Goal: Task Accomplishment & Management: Complete application form

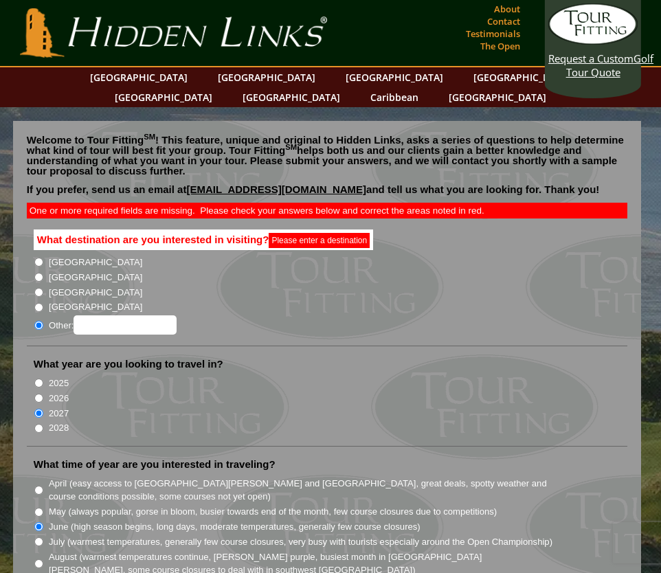
scroll to position [406, 0]
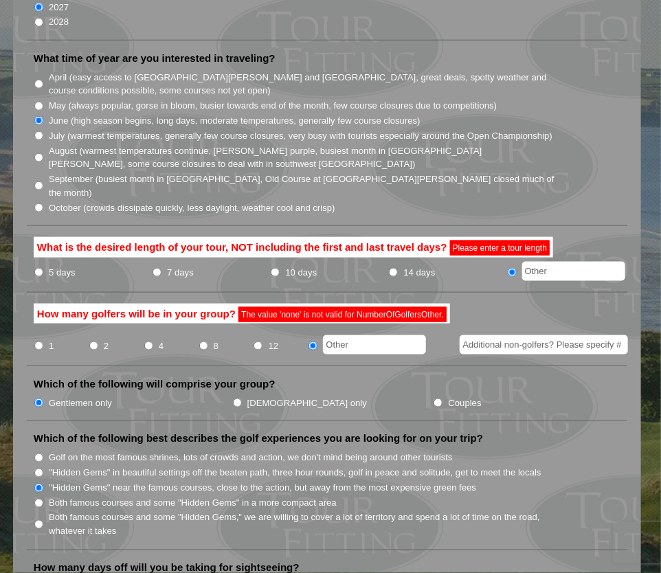
click at [347, 322] on li "How many golfers will be in your group? The value 'none' is not valid for Numbe…" at bounding box center [327, 335] width 600 height 63
click at [343, 335] on input "text" at bounding box center [374, 344] width 103 height 19
type input "none"
click at [278, 268] on input "10 days" at bounding box center [275, 272] width 9 height 9
radio input "true"
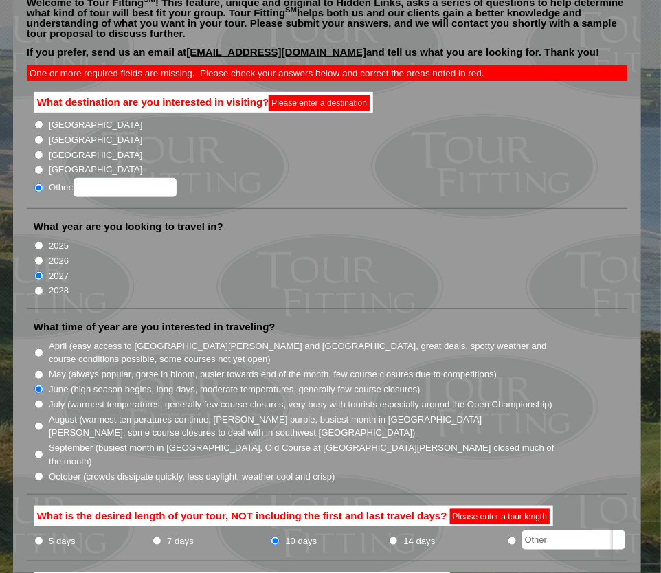
scroll to position [0, 0]
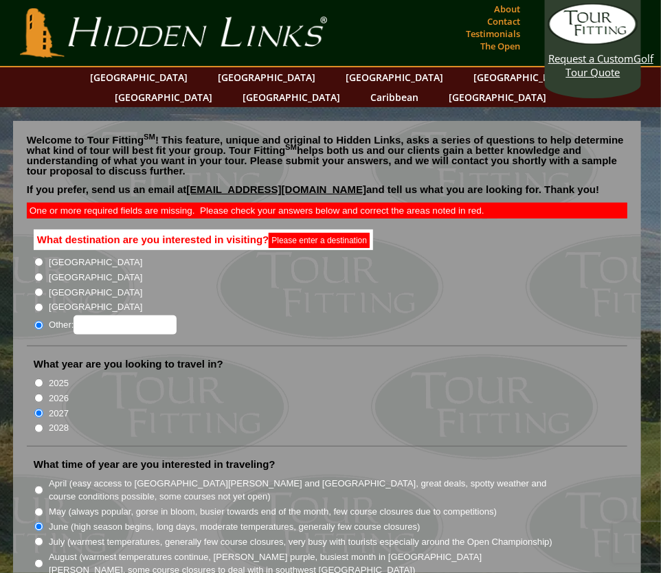
click at [54, 286] on label "[GEOGRAPHIC_DATA]" at bounding box center [95, 293] width 93 height 14
click at [43, 288] on input "[GEOGRAPHIC_DATA]" at bounding box center [38, 292] width 9 height 9
radio input "true"
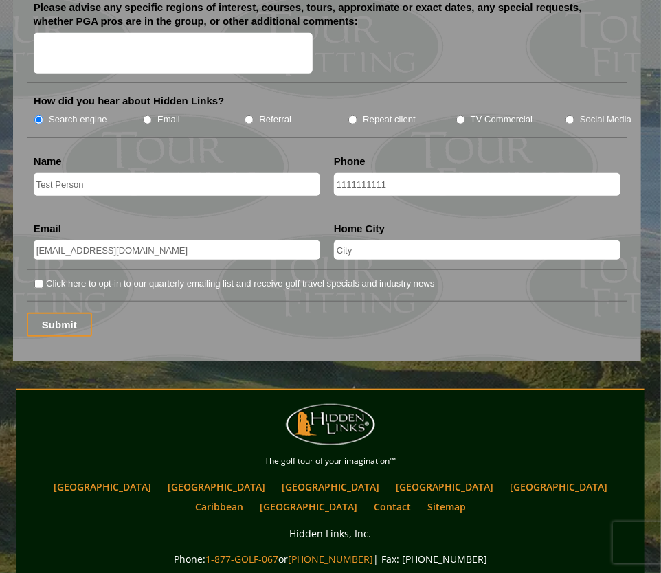
scroll to position [1885, 0]
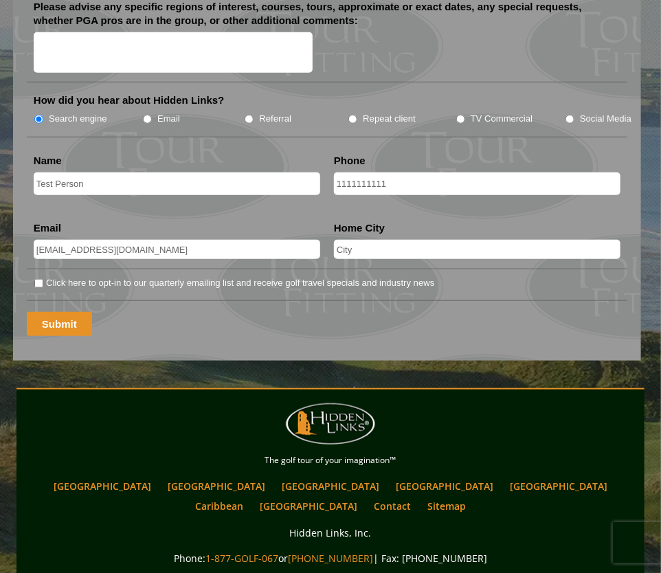
click at [80, 312] on input "Submit" at bounding box center [59, 324] width 65 height 24
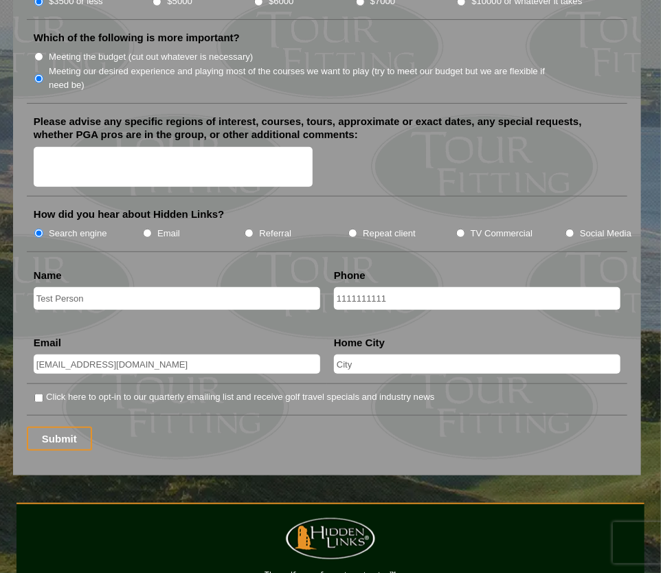
scroll to position [1796, 0]
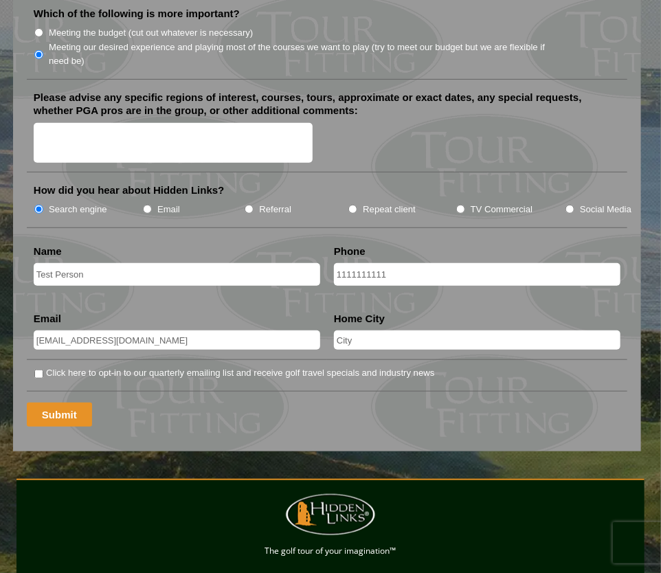
click at [51, 403] on input "Submit" at bounding box center [59, 415] width 65 height 24
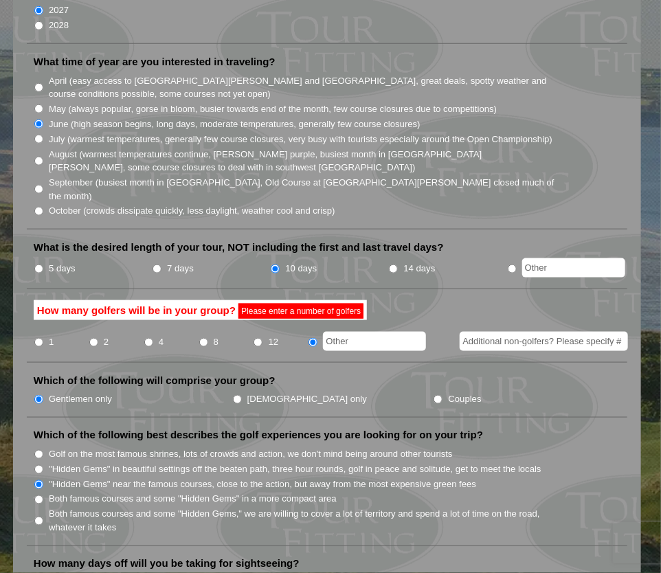
scroll to position [411, 0]
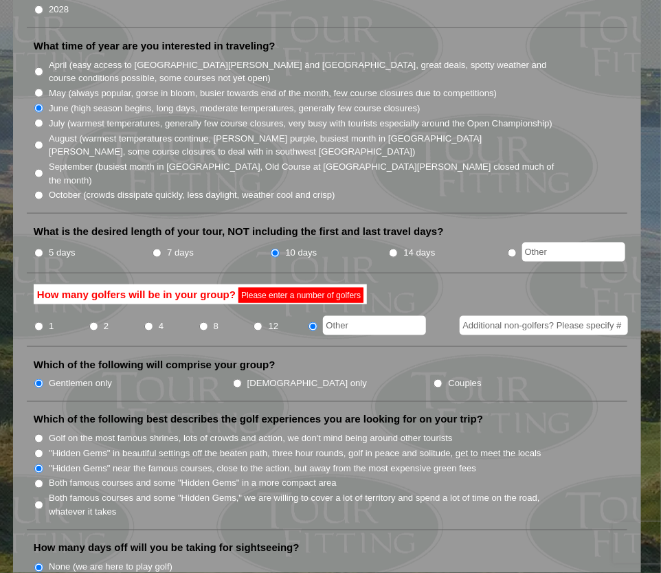
click at [341, 301] on li "How many golfers will be in your group? Please enter a number of golfers 1 2 4 …" at bounding box center [327, 315] width 600 height 63
click at [341, 316] on input "text" at bounding box center [374, 325] width 103 height 19
click at [342, 316] on input "none" at bounding box center [374, 325] width 103 height 19
type input "none"
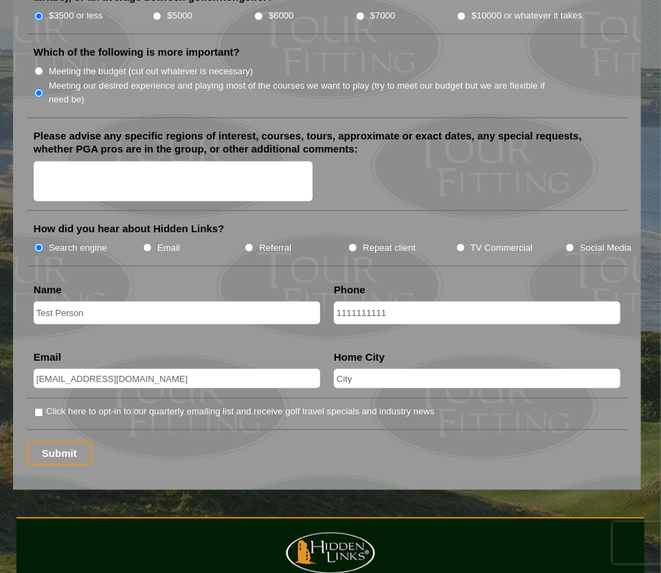
scroll to position [1739, 0]
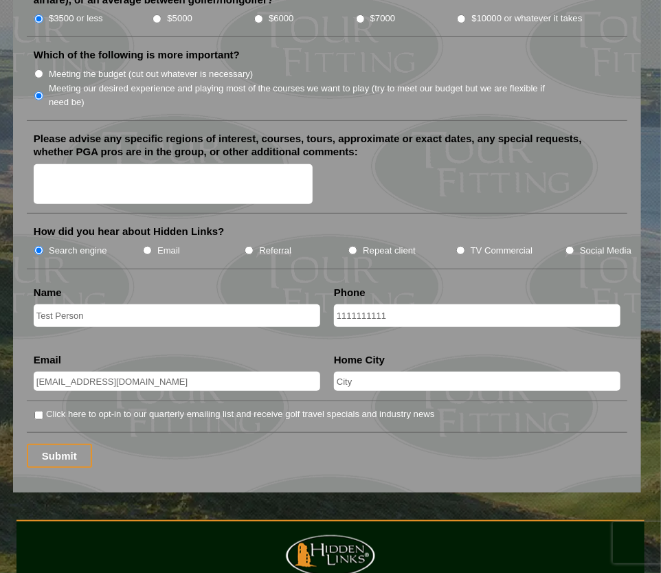
click at [47, 444] on input "Submit" at bounding box center [59, 456] width 65 height 24
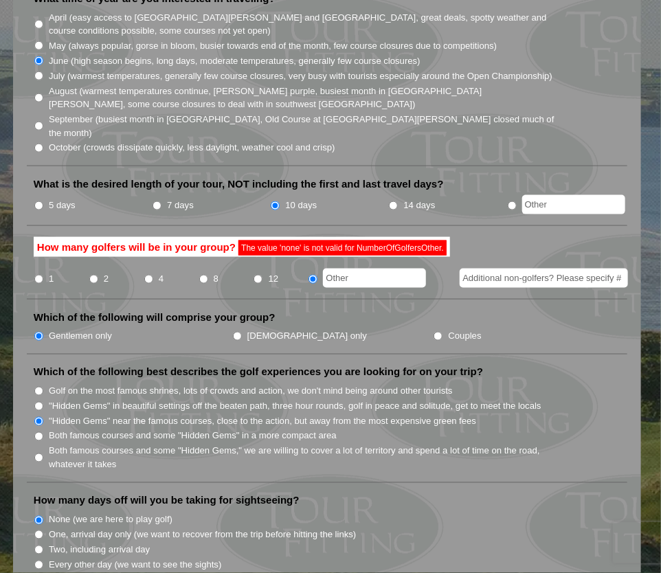
scroll to position [409, 0]
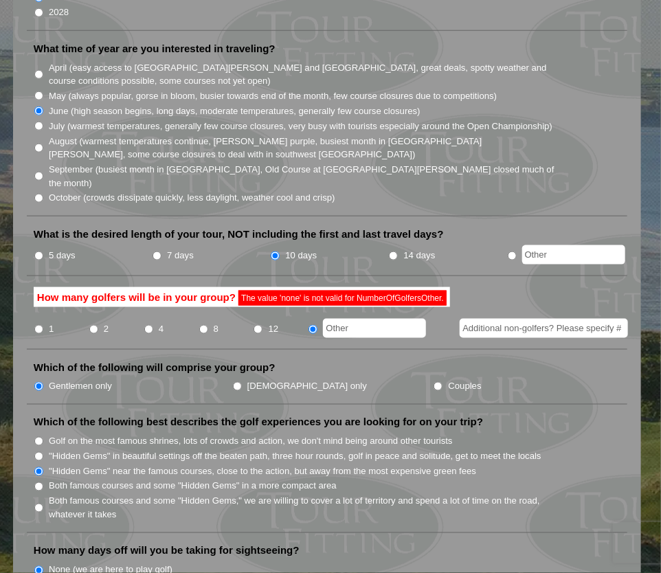
click at [353, 319] on input "text" at bounding box center [374, 328] width 103 height 19
click at [368, 319] on input "none" at bounding box center [374, 328] width 103 height 19
type input "none"
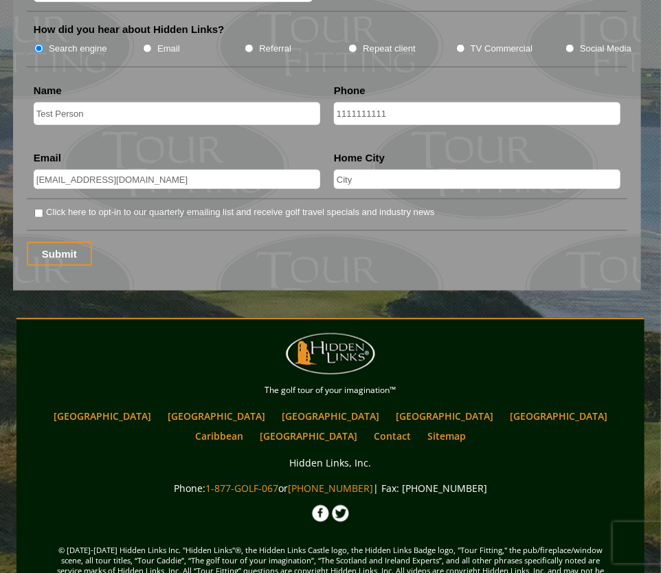
scroll to position [1950, 0]
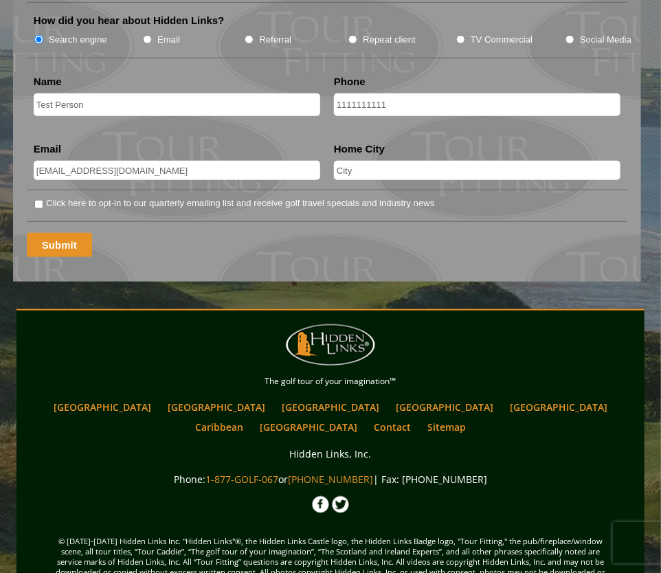
click at [51, 233] on input "Submit" at bounding box center [59, 245] width 65 height 24
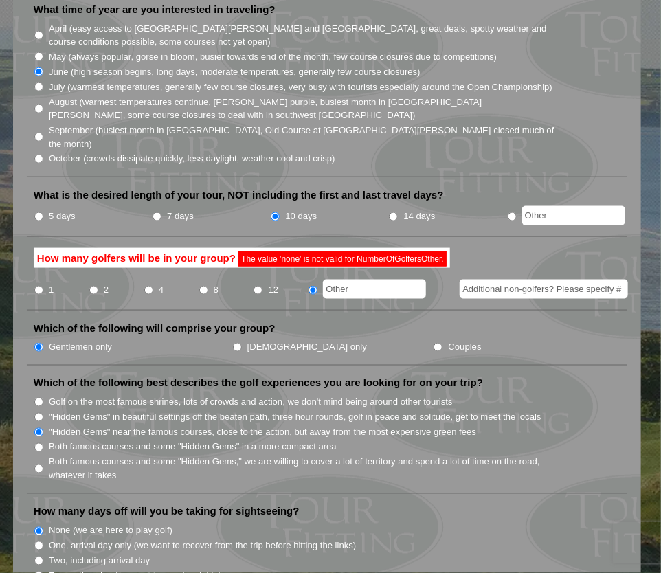
scroll to position [445, 0]
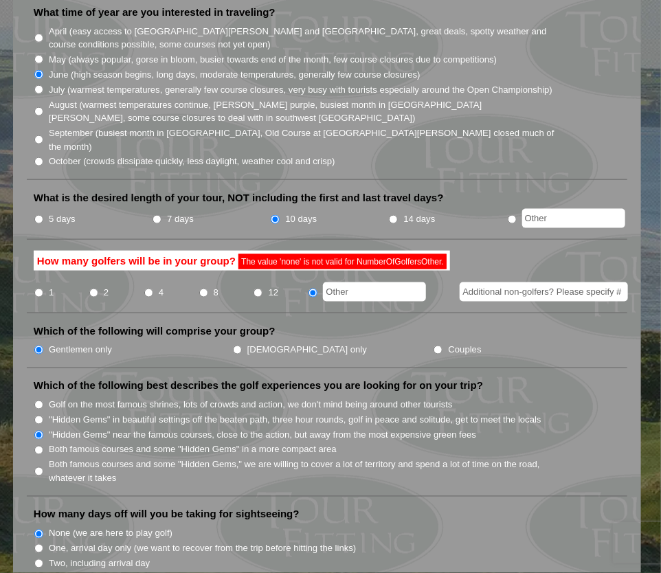
click at [331, 282] on input "text" at bounding box center [374, 291] width 103 height 19
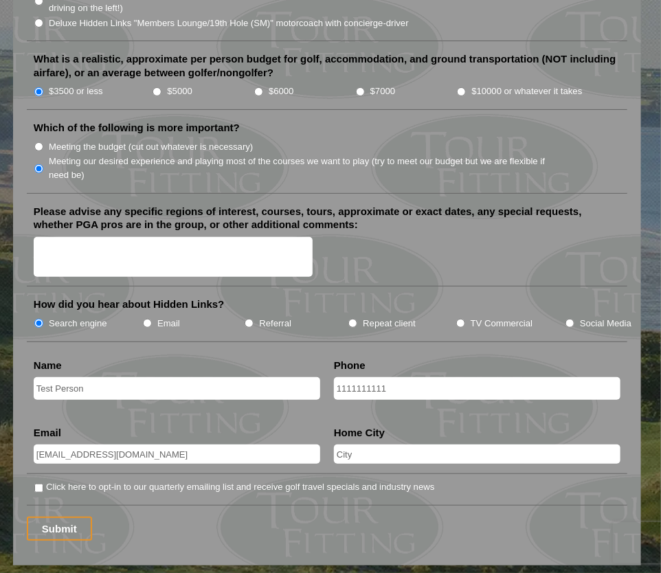
scroll to position [1668, 0]
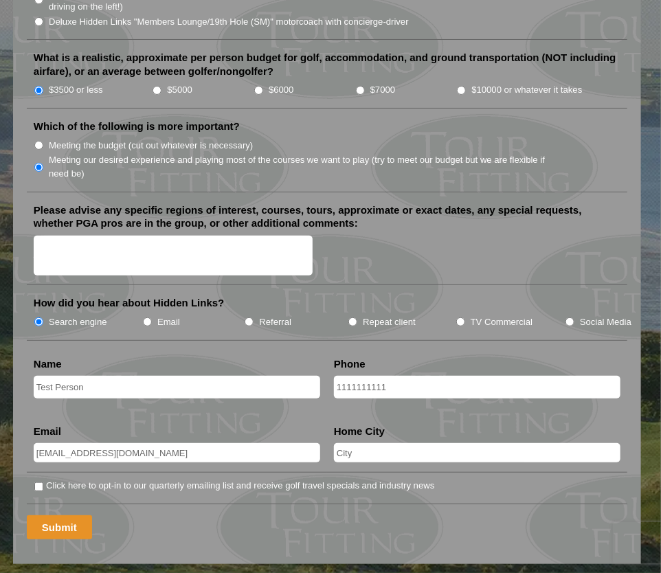
type input "none"
click at [80, 515] on input "Submit" at bounding box center [59, 527] width 65 height 24
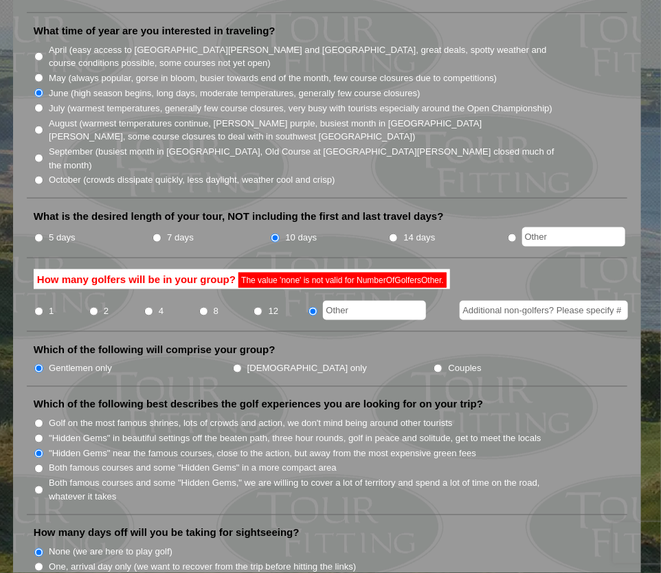
scroll to position [464, 0]
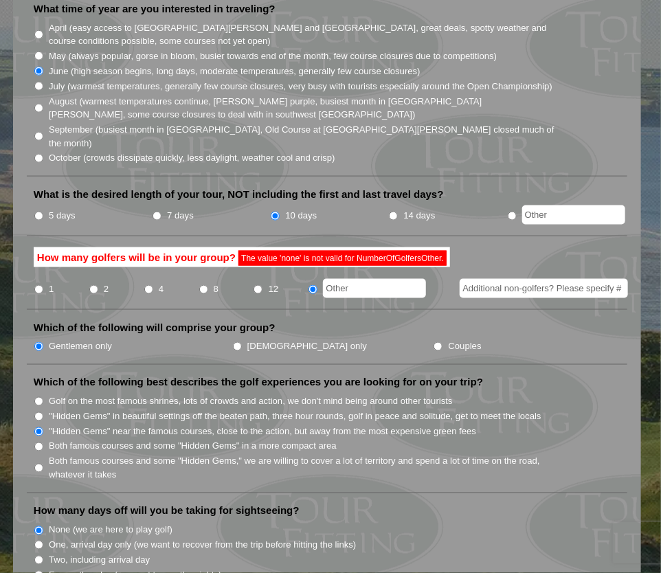
click at [348, 279] on input "text" at bounding box center [374, 288] width 103 height 19
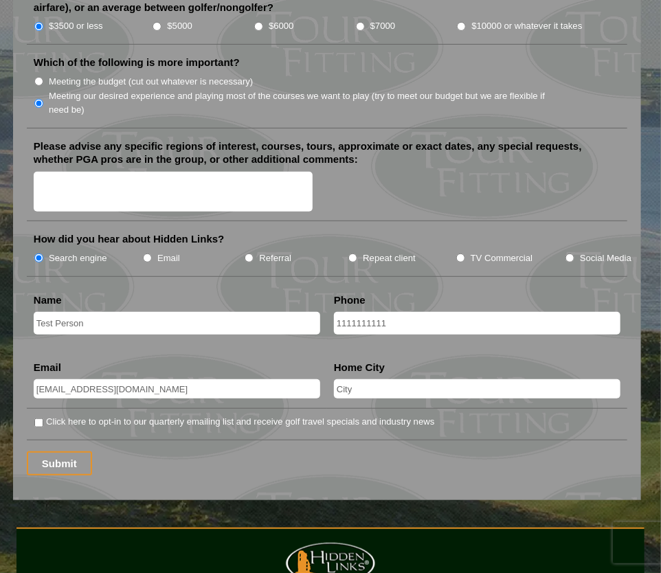
scroll to position [1757, 0]
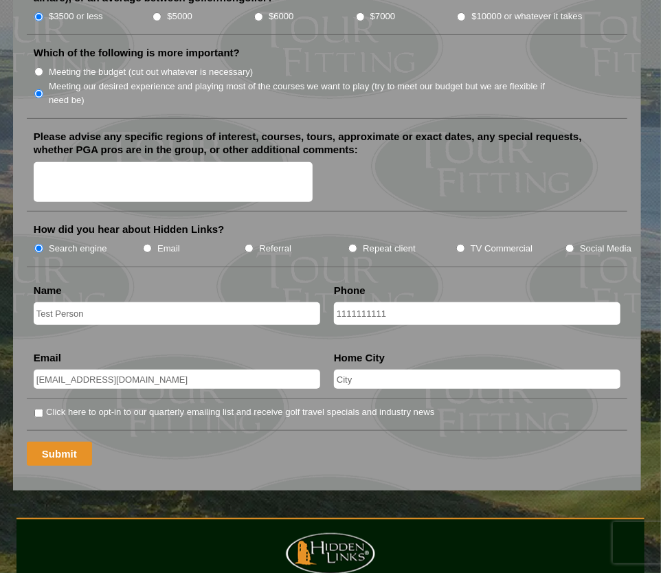
type input "none"
click at [63, 442] on input "Submit" at bounding box center [59, 454] width 65 height 24
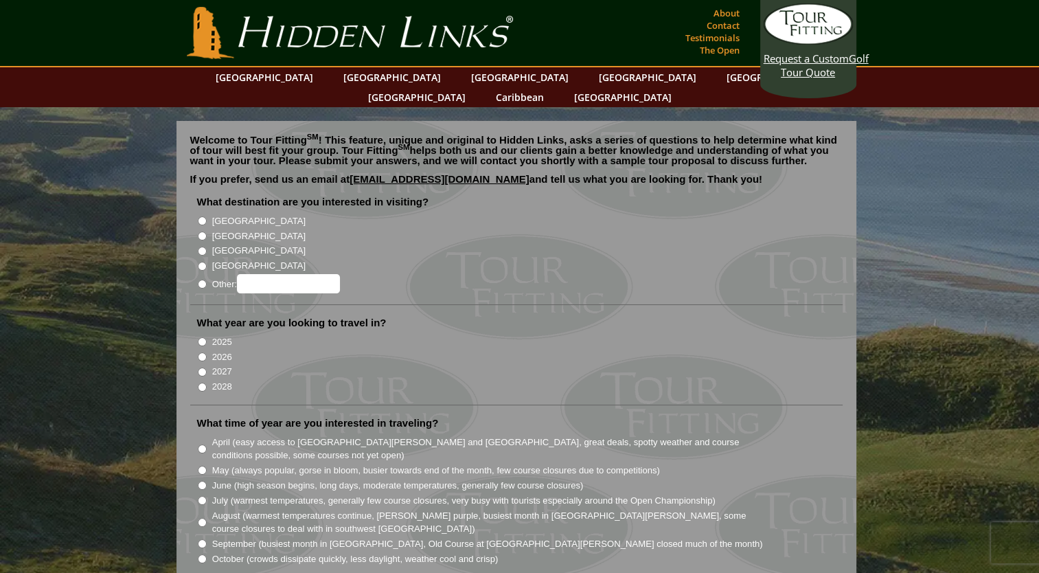
click at [404, 195] on li "What destination are you interested in visiting? Ireland Scotland England Wales" at bounding box center [516, 250] width 653 height 110
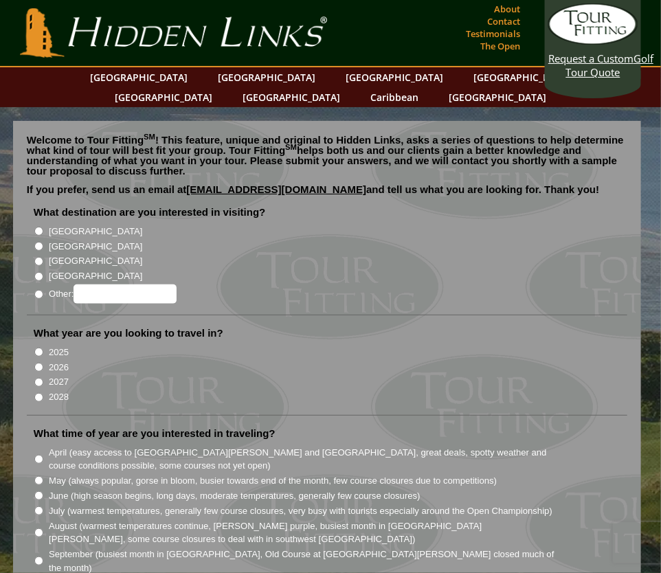
click at [61, 240] on label "[GEOGRAPHIC_DATA]" at bounding box center [95, 247] width 93 height 14
click at [43, 242] on input "[GEOGRAPHIC_DATA]" at bounding box center [38, 246] width 9 height 9
radio input "true"
click at [59, 375] on label "2027" at bounding box center [59, 382] width 20 height 14
click at [43, 378] on input "2027" at bounding box center [38, 382] width 9 height 9
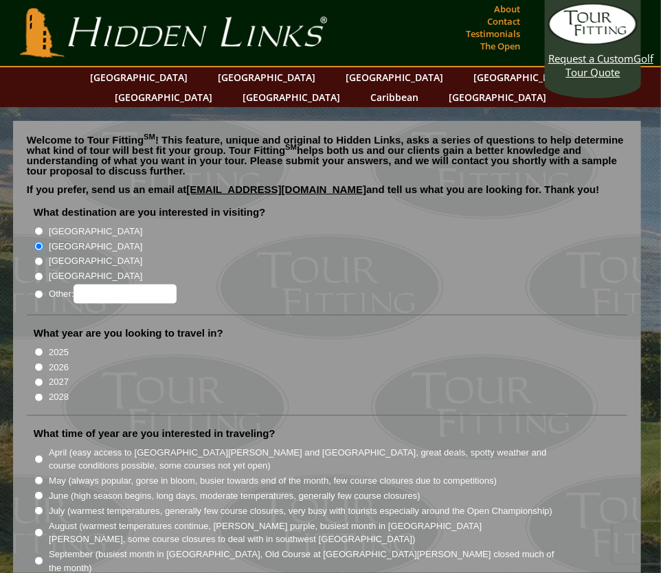
radio input "true"
click at [55, 446] on label "April (easy access to [GEOGRAPHIC_DATA][PERSON_NAME] and [GEOGRAPHIC_DATA], gre…" at bounding box center [303, 459] width 508 height 27
click at [43, 455] on input "April (easy access to [GEOGRAPHIC_DATA][PERSON_NAME] and [GEOGRAPHIC_DATA], gre…" at bounding box center [38, 459] width 9 height 9
radio input "true"
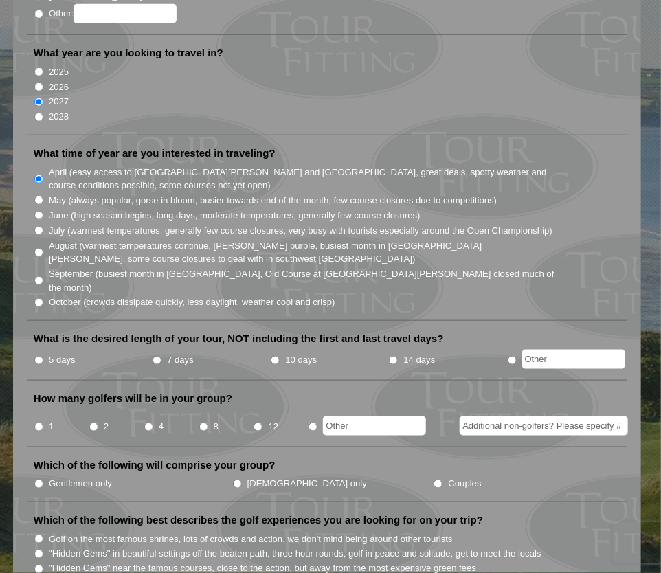
scroll to position [334, 0]
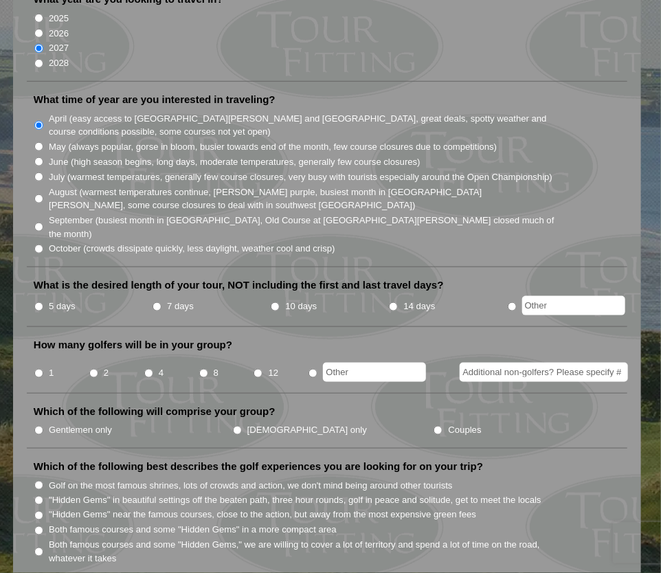
click at [55, 299] on label "5 days" at bounding box center [62, 306] width 27 height 14
click at [43, 302] on input "5 days" at bounding box center [38, 306] width 9 height 9
radio input "true"
click at [45, 355] on li "1" at bounding box center [61, 368] width 55 height 27
click at [38, 369] on input "1" at bounding box center [38, 373] width 9 height 9
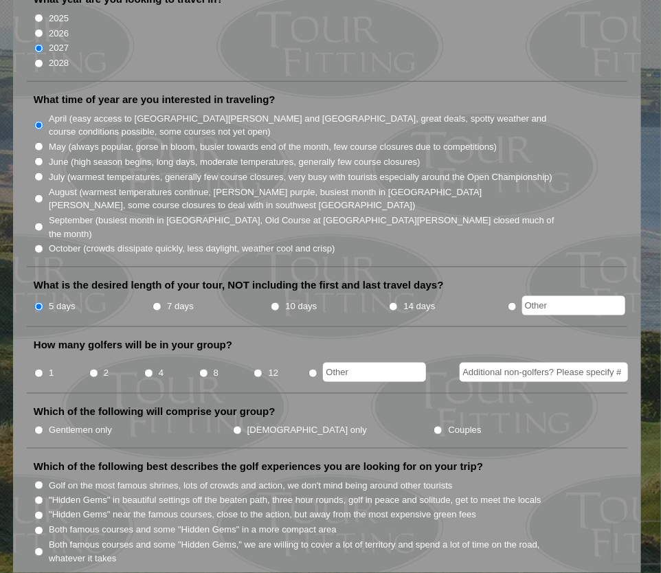
radio input "true"
click at [60, 405] on li "Which of the following will comprise your group? Gentlemen only Ladies only Cou…" at bounding box center [327, 427] width 600 height 44
click at [52, 423] on label "Gentlemen only" at bounding box center [80, 430] width 63 height 14
click at [43, 426] on input "Gentlemen only" at bounding box center [38, 430] width 9 height 9
radio input "true"
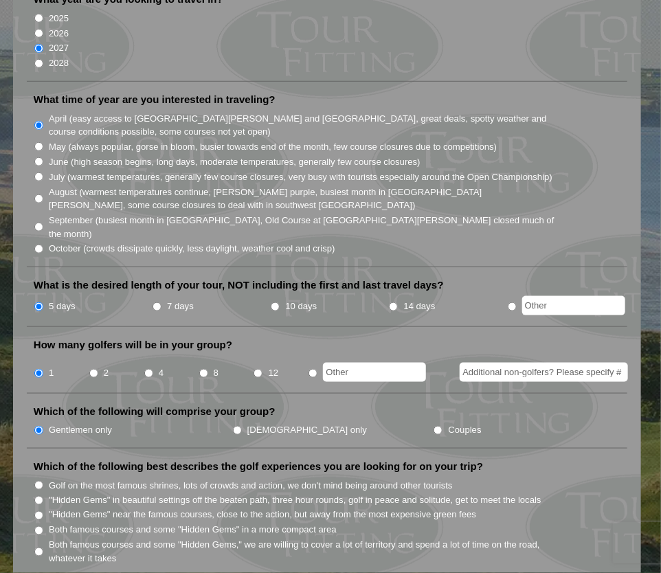
radio input "true"
click at [324, 363] on input "text" at bounding box center [374, 372] width 103 height 19
click at [313, 369] on input "radio" at bounding box center [312, 373] width 9 height 9
click at [346, 363] on input "text" at bounding box center [374, 372] width 103 height 19
type input "none"
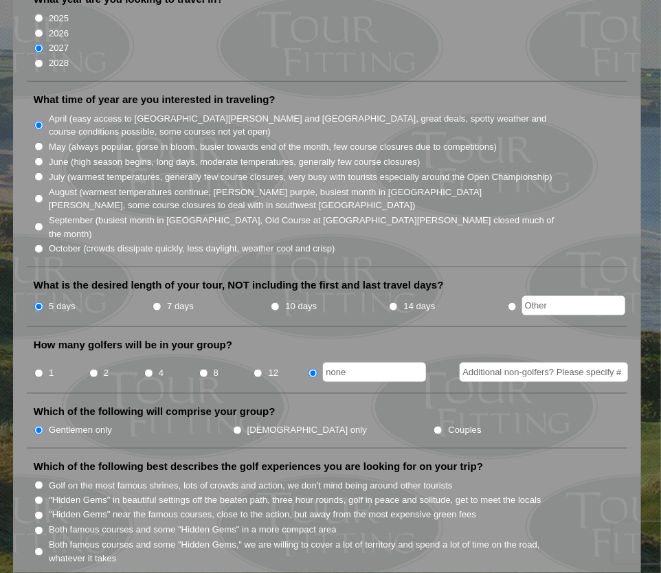
click at [360, 405] on li "Which of the following will comprise your group? Gentlemen only Ladies only Cou…" at bounding box center [327, 427] width 600 height 44
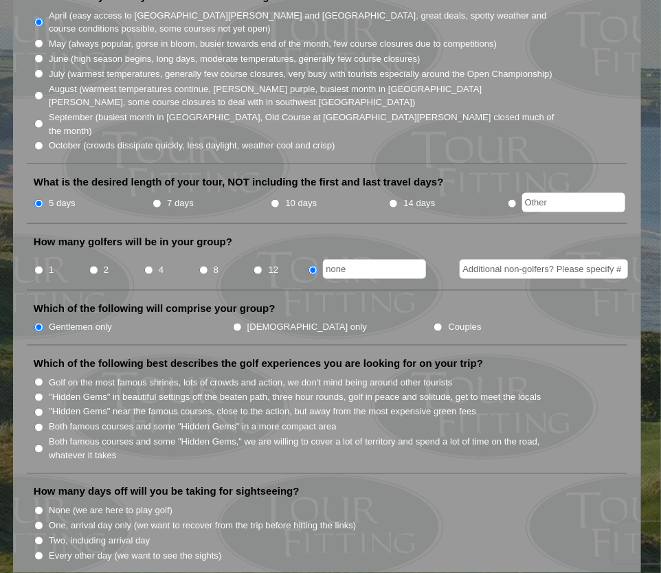
scroll to position [438, 0]
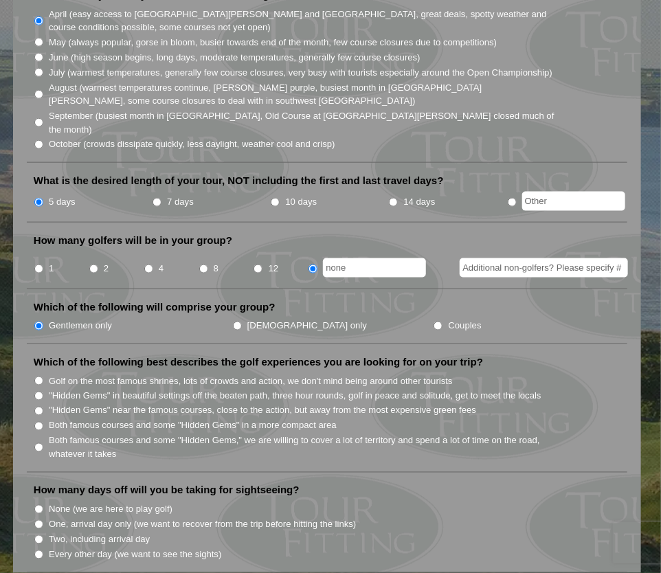
click at [91, 419] on label "Both famous courses and some "Hidden Gems" in a more compact area" at bounding box center [193, 426] width 288 height 14
click at [43, 422] on input "Both famous courses and some "Hidden Gems" in a more compact area" at bounding box center [38, 426] width 9 height 9
radio input "true"
click at [79, 518] on label "One, arrival day only (we want to recover from the trip before hitting the link…" at bounding box center [202, 525] width 307 height 14
click at [43, 520] on input "One, arrival day only (we want to recover from the trip before hitting the link…" at bounding box center [38, 524] width 9 height 9
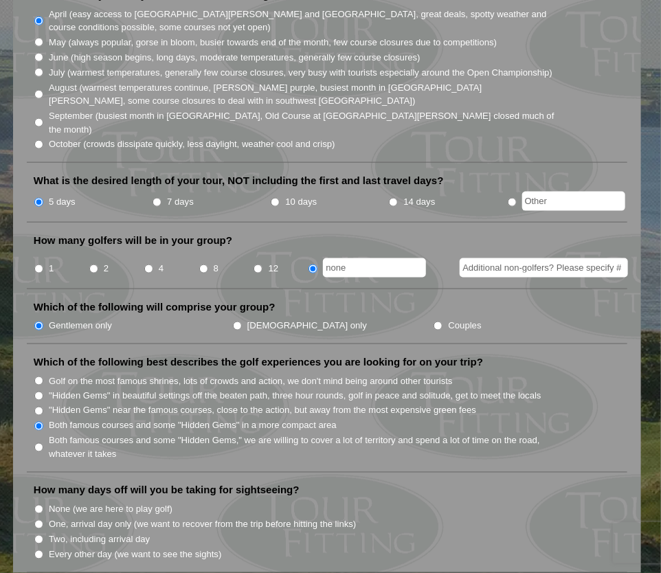
radio input "true"
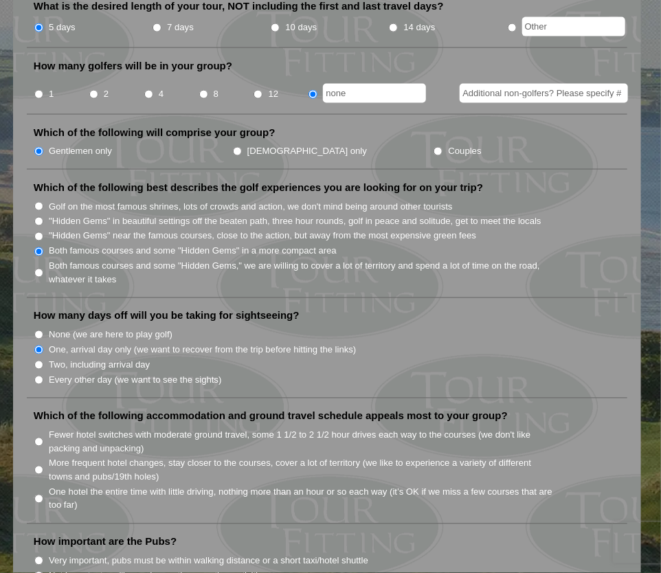
click at [69, 457] on label "More frequent hotel changes, stay closer to the courses, cover a lot of territo…" at bounding box center [303, 470] width 508 height 27
click at [43, 466] on input "More frequent hotel changes, stay closer to the courses, cover a lot of territo…" at bounding box center [38, 470] width 9 height 9
radio input "true"
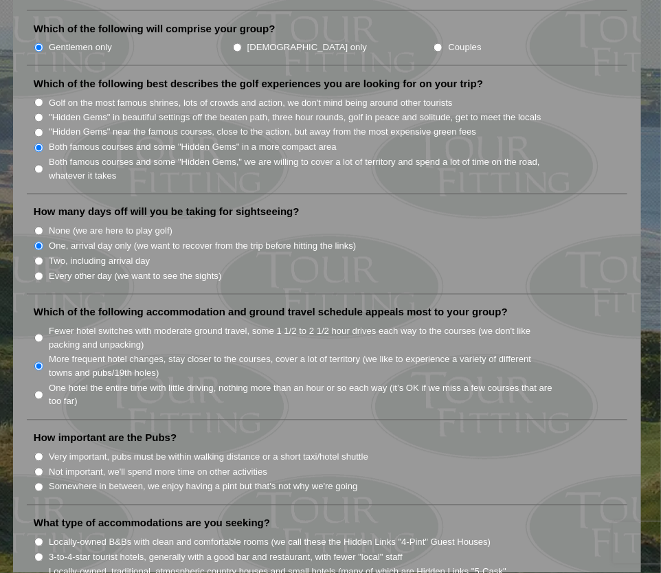
click at [59, 466] on label "Not important, we'll spend more time on other activities" at bounding box center [158, 473] width 218 height 14
click at [43, 468] on input "Not important, we'll spend more time on other activities" at bounding box center [38, 472] width 9 height 9
radio input "true"
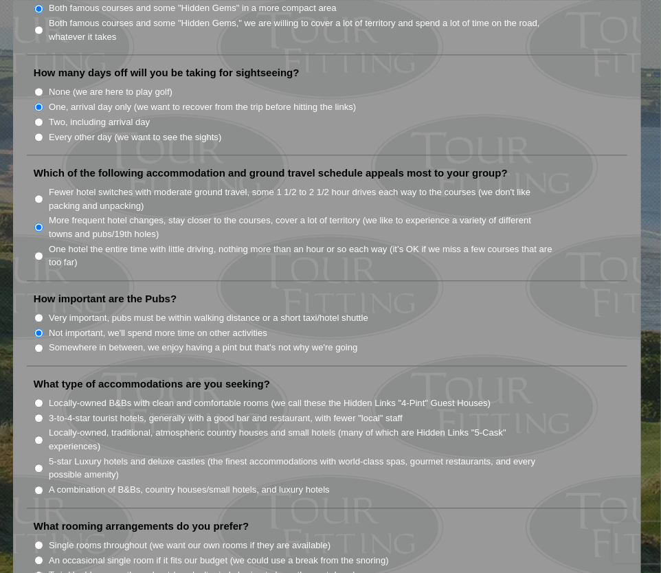
scroll to position [860, 0]
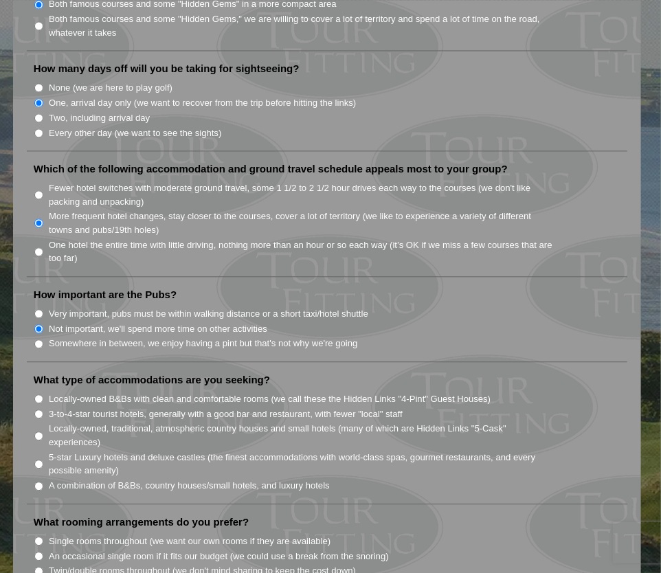
click at [36, 449] on li "5-star Luxury hotels and deluxe castles (the finest accommodations with world-c…" at bounding box center [333, 463] width 598 height 28
click at [54, 451] on label "5-star Luxury hotels and deluxe castles (the finest accommodations with world-c…" at bounding box center [303, 464] width 508 height 27
click at [43, 460] on input "5-star Luxury hotels and deluxe castles (the finest accommodations with world-c…" at bounding box center [38, 464] width 9 height 9
radio input "true"
click at [66, 515] on li "What rooming arrangements do you prefer? Single rooms throughout (we want our o…" at bounding box center [327, 552] width 600 height 74
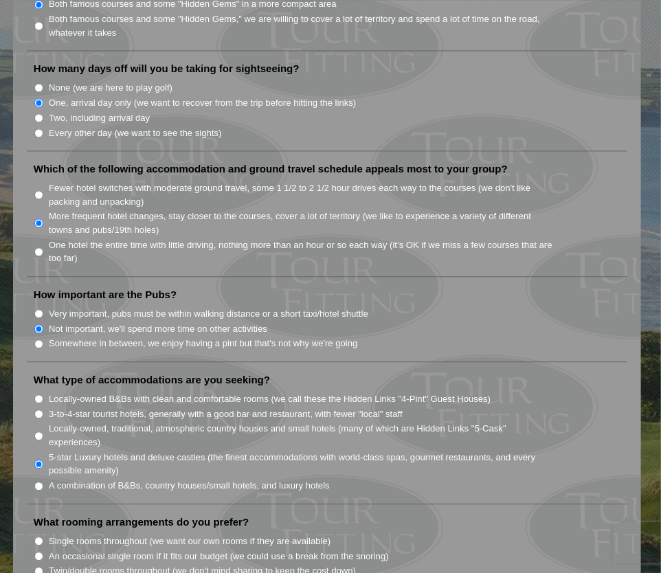
click at [59, 534] on label "Single rooms throughout (we want our own rooms if they are available)" at bounding box center [190, 541] width 282 height 14
click at [43, 536] on input "Single rooms throughout (we want our own rooms if they are available)" at bounding box center [38, 540] width 9 height 9
radio input "true"
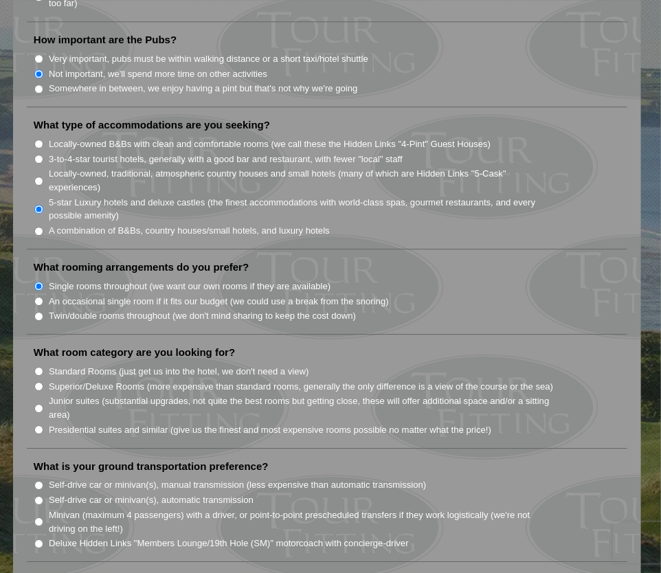
scroll to position [1118, 0]
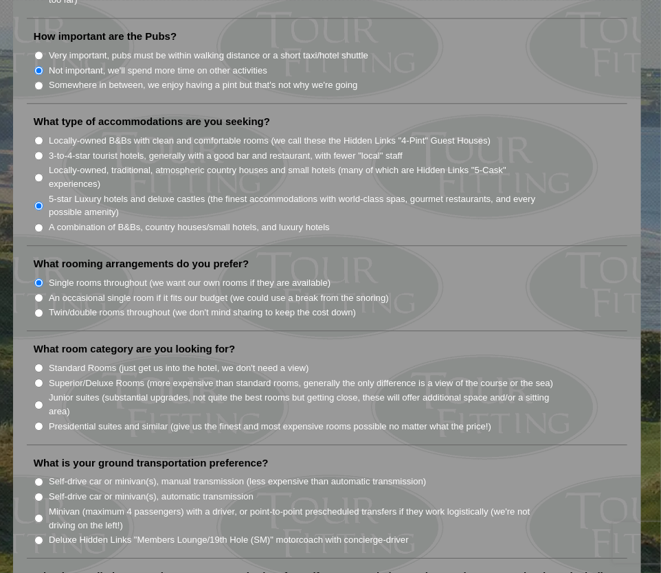
click at [82, 401] on li "What room category are you looking for? Standard Rooms (just get us into the ho…" at bounding box center [327, 393] width 600 height 103
click at [71, 420] on label "Presidential suites and similar (give us the finest and most expensive rooms po…" at bounding box center [270, 427] width 442 height 14
click at [43, 422] on input "Presidential suites and similar (give us the finest and most expensive rooms po…" at bounding box center [38, 426] width 9 height 9
radio input "true"
click at [82, 490] on label "Self-drive car or minivan(s), automatic transmission" at bounding box center [151, 497] width 205 height 14
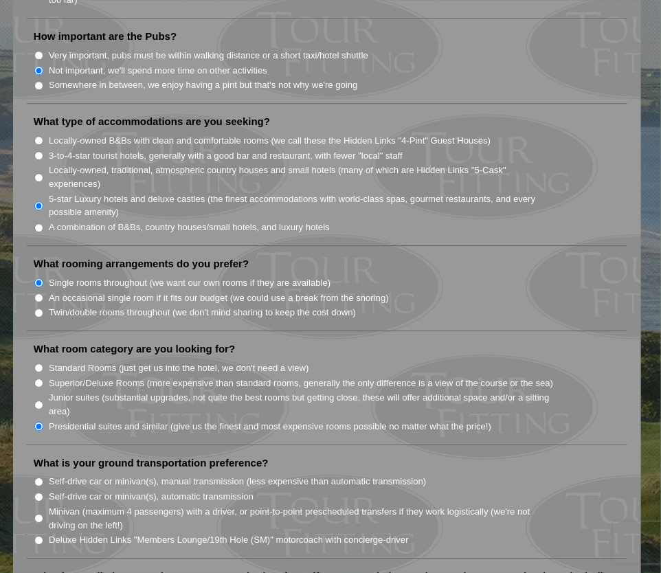
click at [43, 493] on input "Self-drive car or minivan(s), automatic transmission" at bounding box center [38, 497] width 9 height 9
radio input "true"
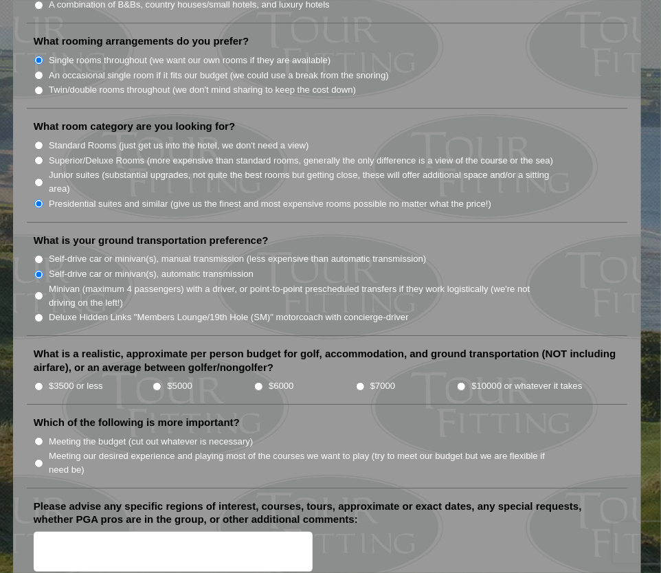
scroll to position [1357, 0]
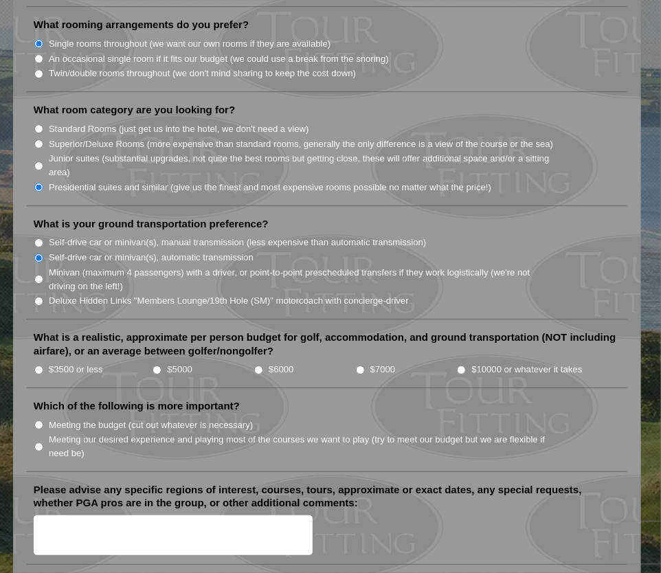
click at [69, 363] on label "$3500 or less" at bounding box center [76, 370] width 54 height 14
click at [43, 365] on input "$3500 or less" at bounding box center [38, 369] width 9 height 9
radio input "true"
click at [58, 418] on label "Meeting the budget (cut out whatever is necessary)" at bounding box center [151, 425] width 204 height 14
click at [43, 420] on input "Meeting the budget (cut out whatever is necessary)" at bounding box center [38, 424] width 9 height 9
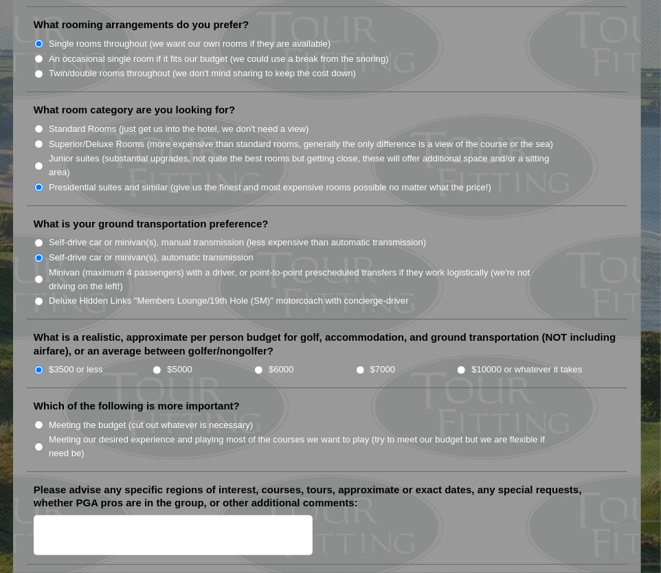
radio input "true"
click at [81, 515] on textarea "Please advise any specific regions of interest, courses, tours, approximate or …" at bounding box center [173, 535] width 279 height 41
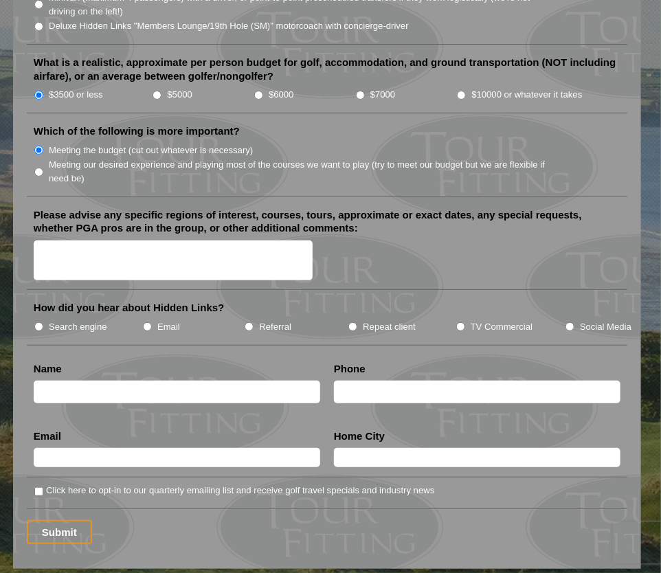
scroll to position [1632, 0]
click at [69, 320] on label "Search engine" at bounding box center [78, 327] width 58 height 14
click at [43, 322] on input "Search engine" at bounding box center [38, 326] width 9 height 9
radio input "true"
click at [69, 381] on input "text" at bounding box center [177, 392] width 286 height 23
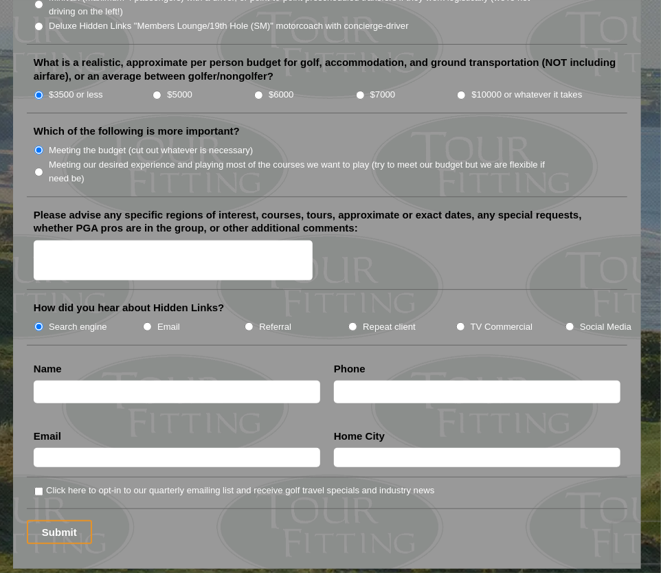
type input "Test Person"
radio input "true"
type input "1111111111"
type input "[EMAIL_ADDRESS][DOMAIN_NAME]"
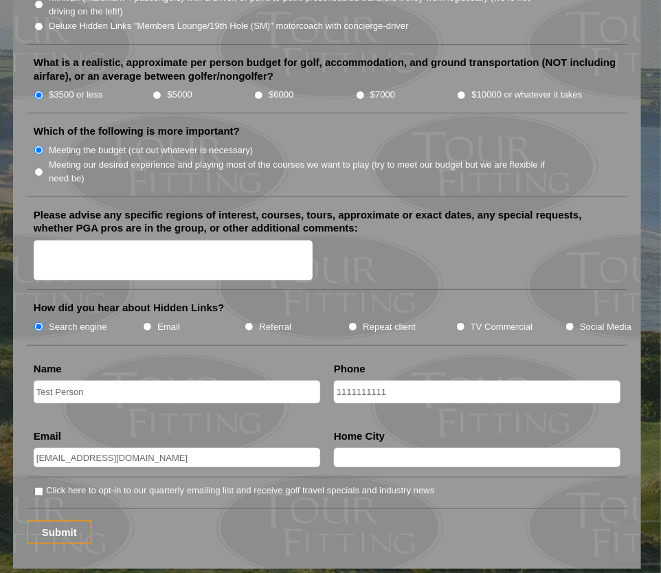
type input "City"
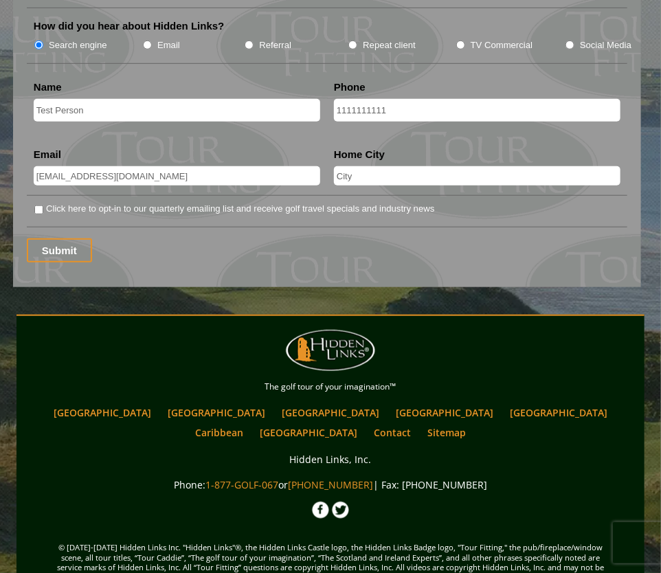
scroll to position [1918, 0]
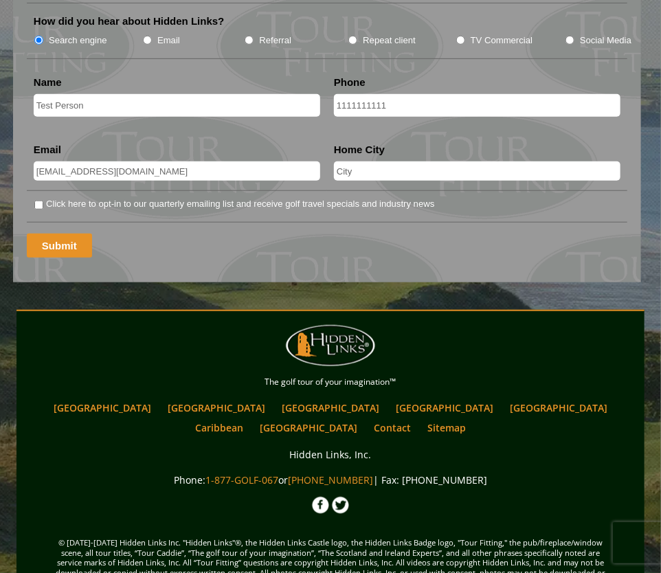
click at [43, 234] on input "Submit" at bounding box center [59, 246] width 65 height 24
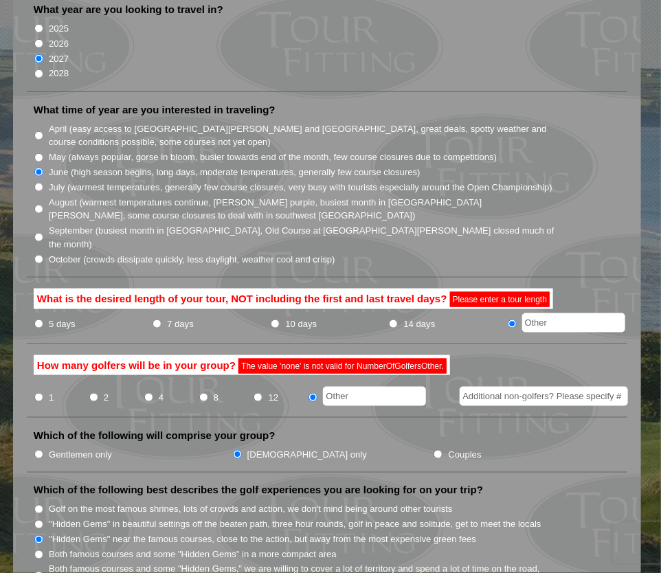
scroll to position [356, 0]
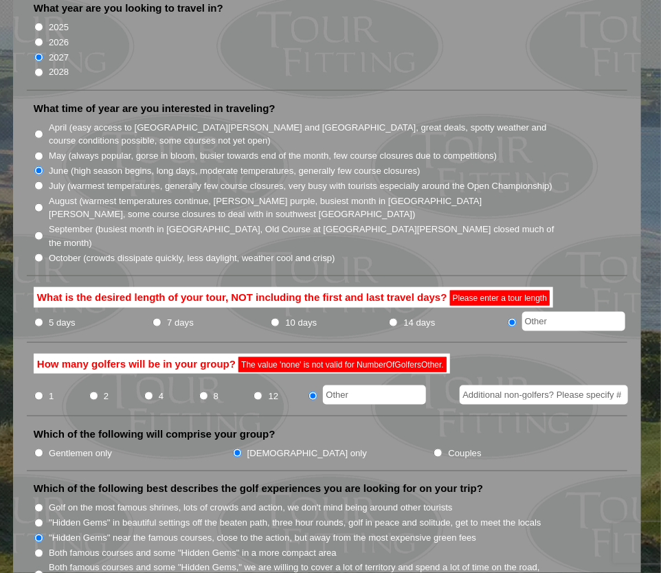
click at [407, 316] on label "14 days" at bounding box center [420, 323] width 32 height 14
click at [398, 318] on input "14 days" at bounding box center [393, 322] width 9 height 9
radio input "true"
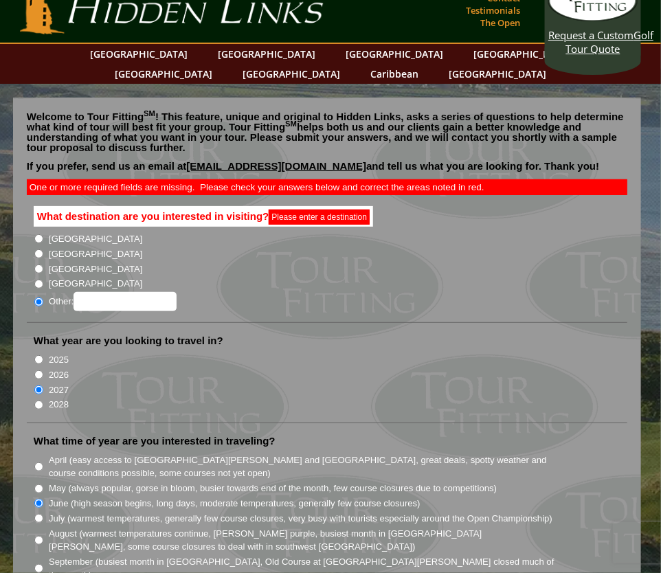
scroll to position [10, 0]
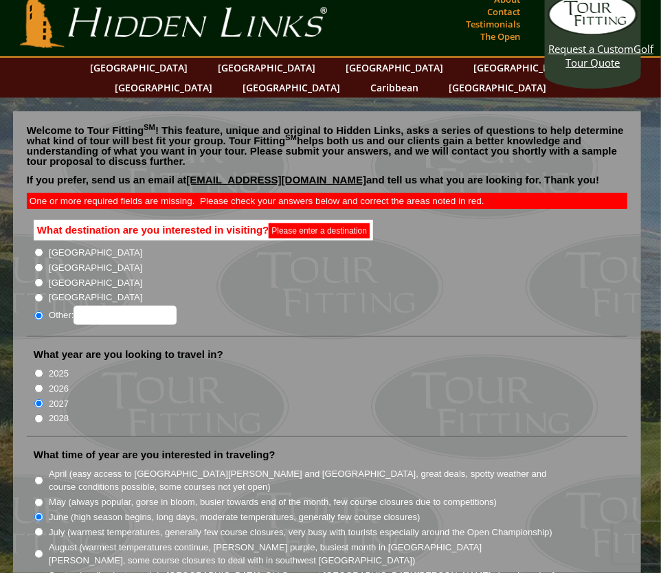
click at [63, 276] on label "[GEOGRAPHIC_DATA]" at bounding box center [95, 283] width 93 height 14
click at [43, 278] on input "[GEOGRAPHIC_DATA]" at bounding box center [38, 282] width 9 height 9
radio input "true"
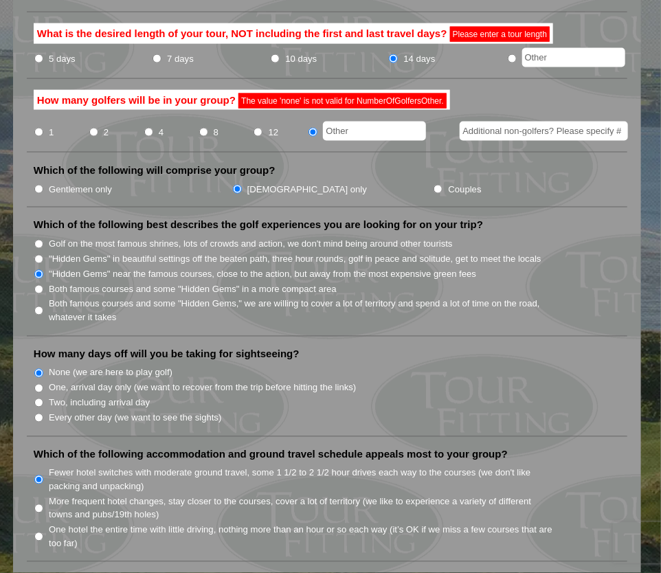
scroll to position [508, 0]
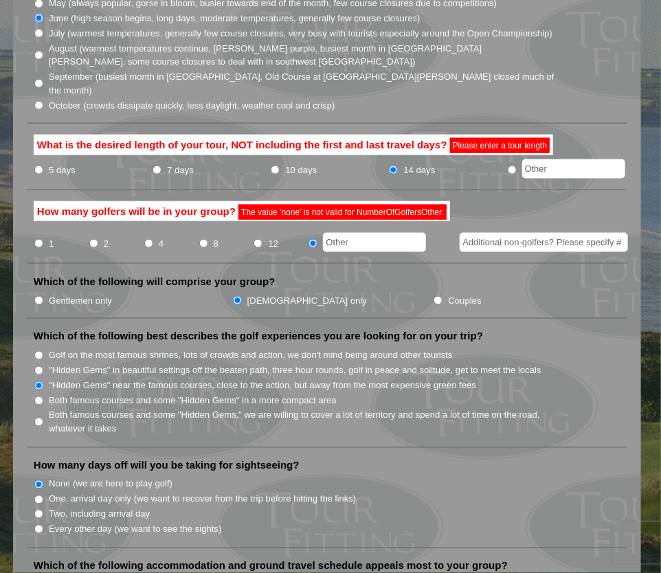
click at [357, 233] on input "text" at bounding box center [374, 242] width 103 height 19
type input "none"
click at [449, 229] on div at bounding box center [531, 240] width 200 height 23
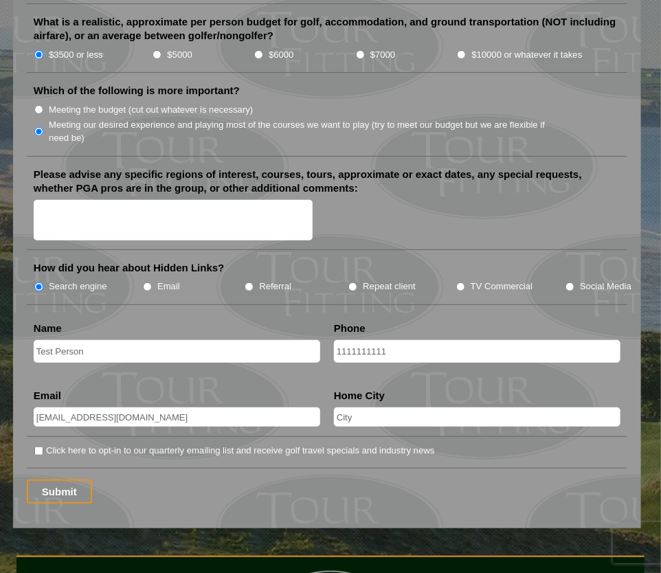
scroll to position [1736, 0]
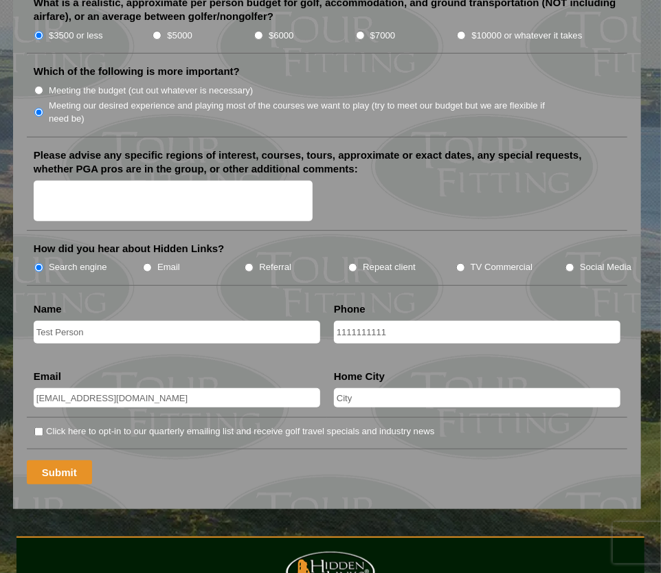
click at [72, 460] on input "Submit" at bounding box center [59, 472] width 65 height 24
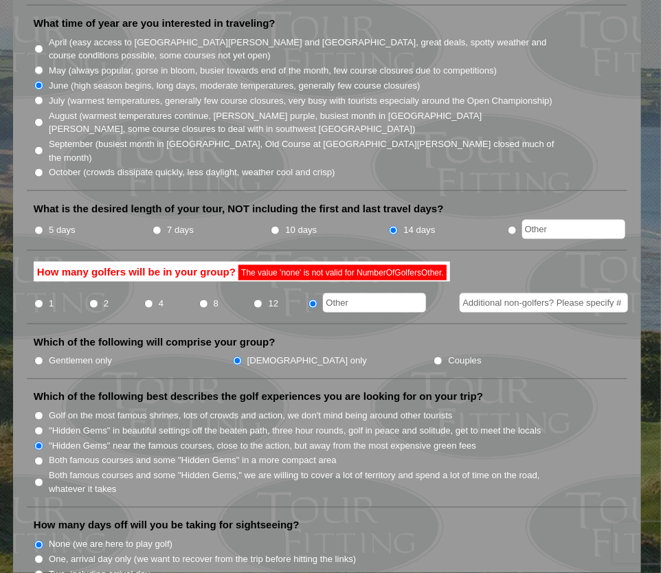
click at [338, 278] on li "How many golfers will be in your group? The value 'none' is not valid for Numbe…" at bounding box center [327, 293] width 600 height 63
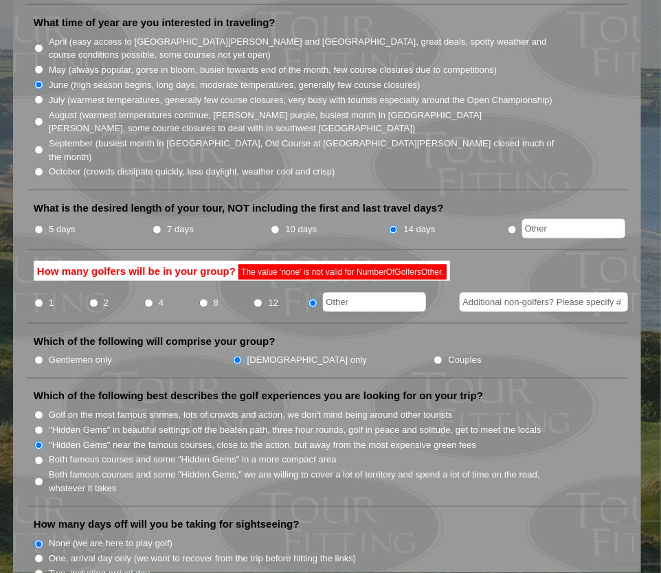
scroll to position [435, 0]
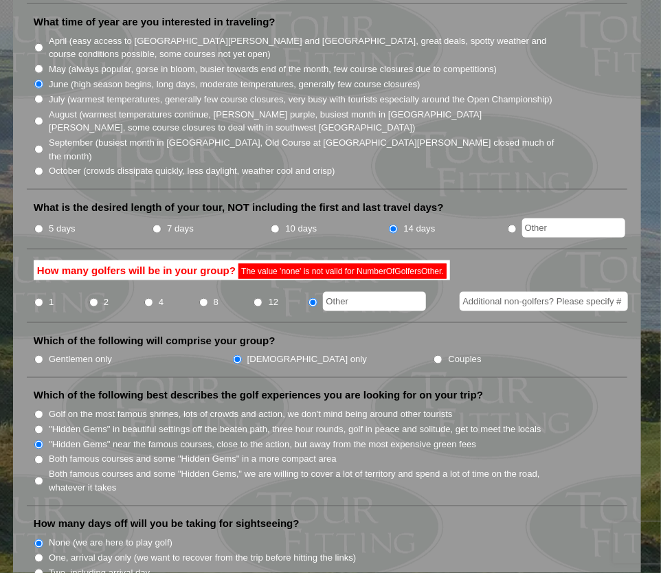
click at [339, 292] on input "text" at bounding box center [374, 301] width 103 height 19
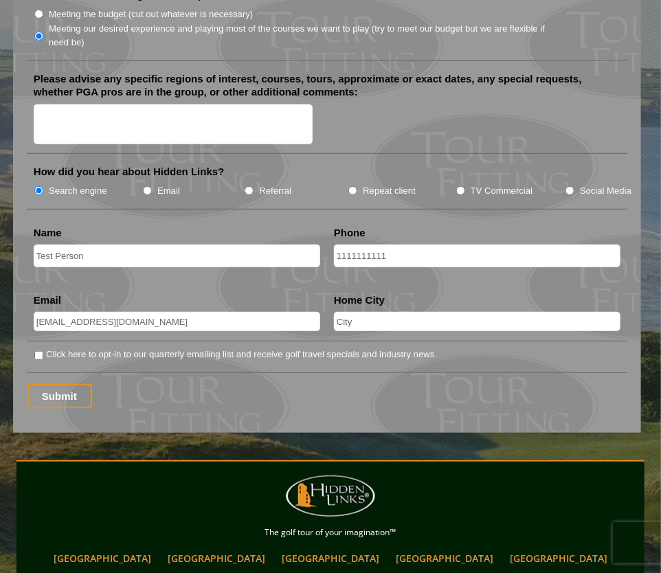
scroll to position [1804, 0]
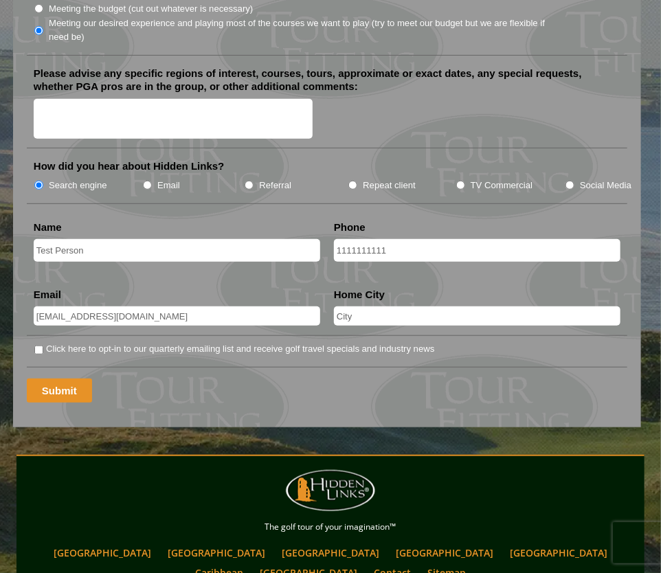
type input "none"
click at [76, 378] on input "Submit" at bounding box center [59, 390] width 65 height 24
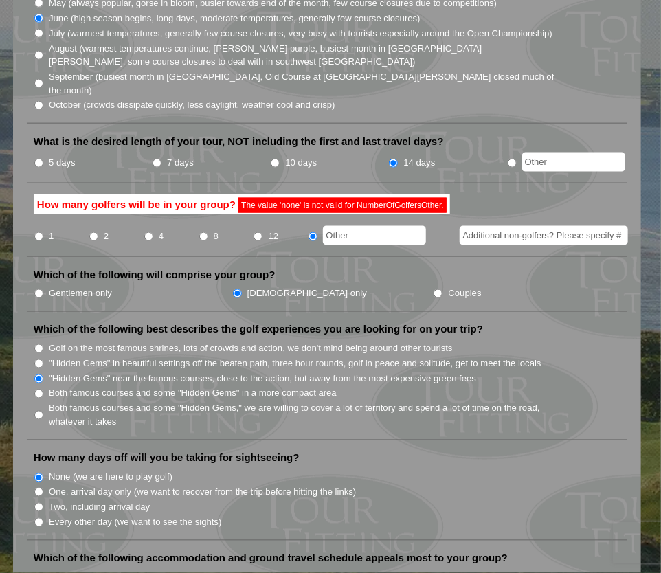
scroll to position [500, 0]
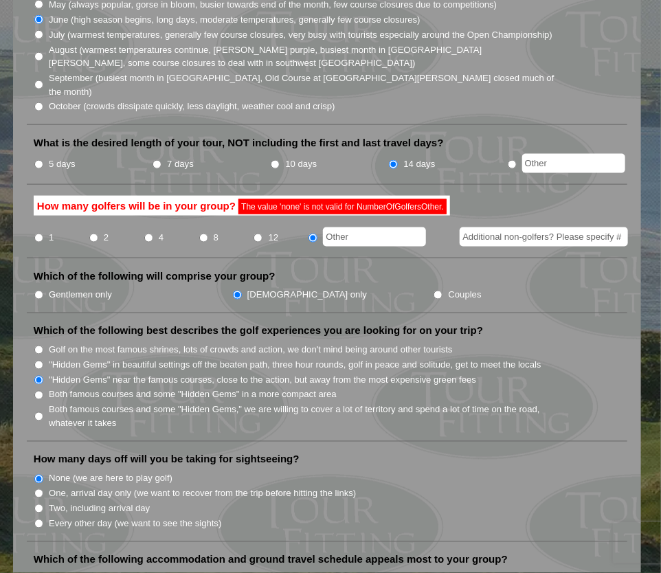
click at [514, 387] on li "Both famous courses and some "Hidden Gems" in a more compact area" at bounding box center [333, 394] width 598 height 15
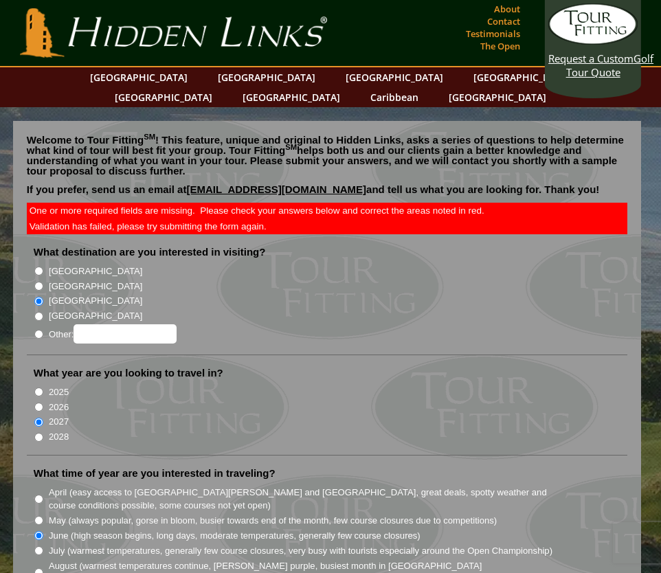
scroll to position [434, 0]
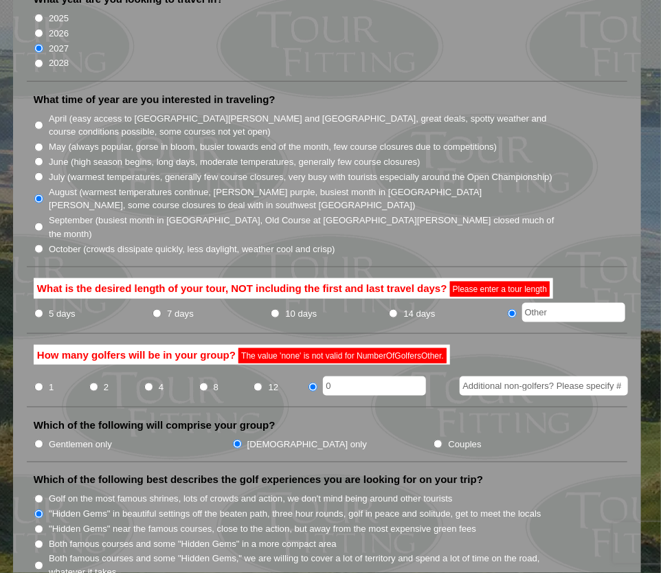
scroll to position [365, 0]
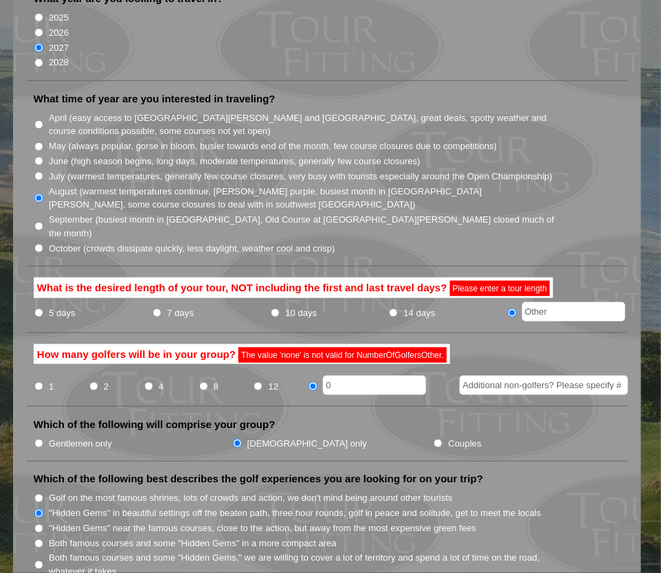
click at [406, 306] on label "14 days" at bounding box center [420, 313] width 32 height 14
click at [398, 308] on input "14 days" at bounding box center [393, 312] width 9 height 9
radio input "true"
click at [342, 376] on input "0" at bounding box center [374, 385] width 103 height 19
type input "none"
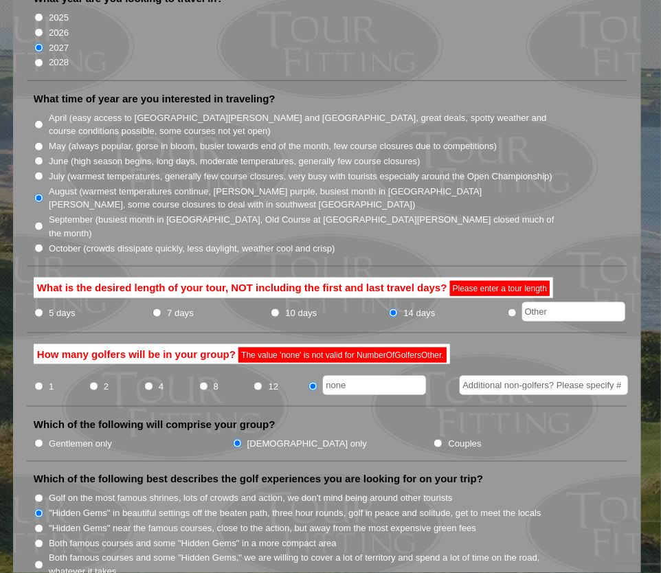
click at [276, 297] on li "What is the desired length of your tour, NOT including the first and last trave…" at bounding box center [327, 306] width 600 height 56
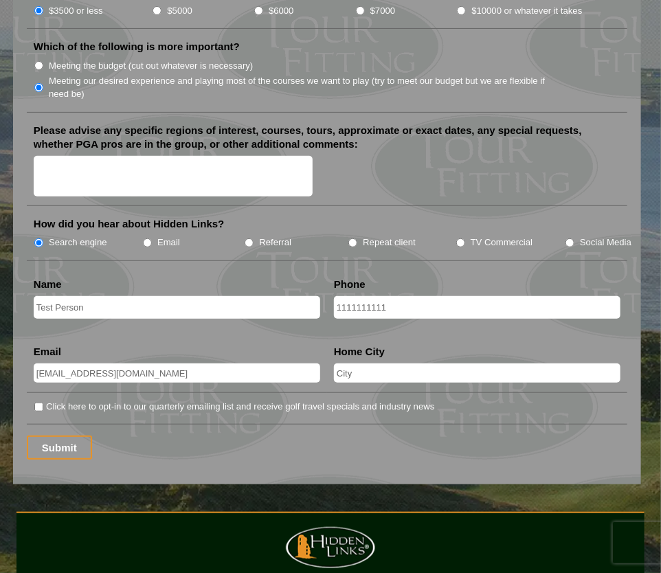
scroll to position [1763, 0]
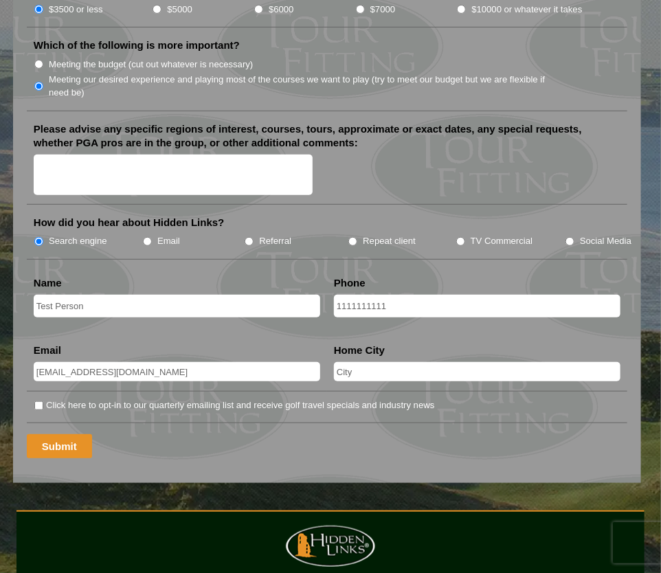
click at [66, 434] on input "Submit" at bounding box center [59, 446] width 65 height 24
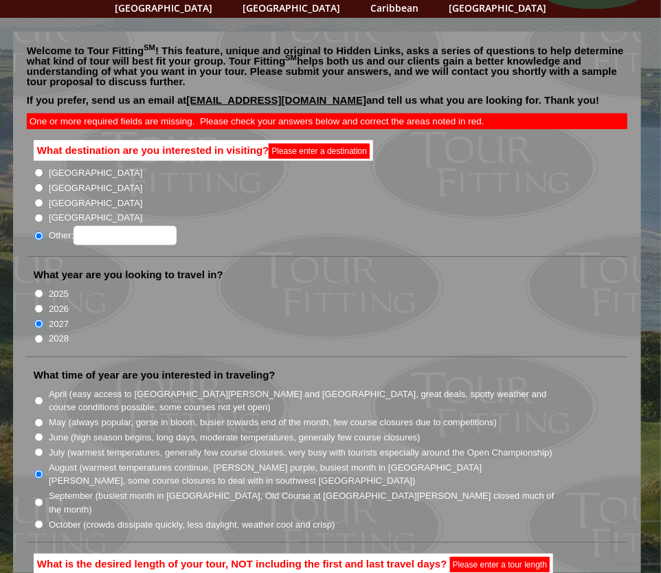
scroll to position [87, 0]
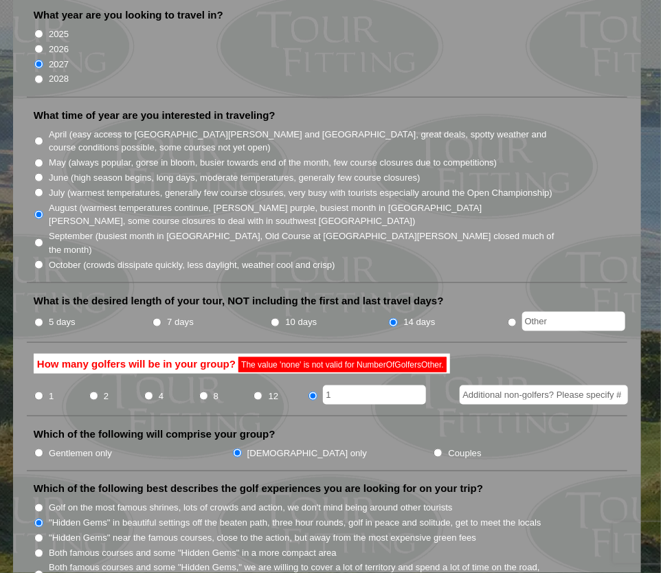
scroll to position [352, 0]
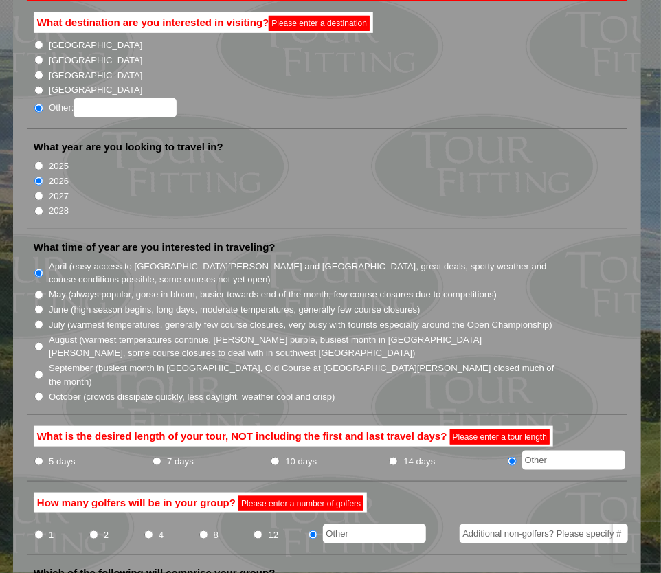
scroll to position [219, 0]
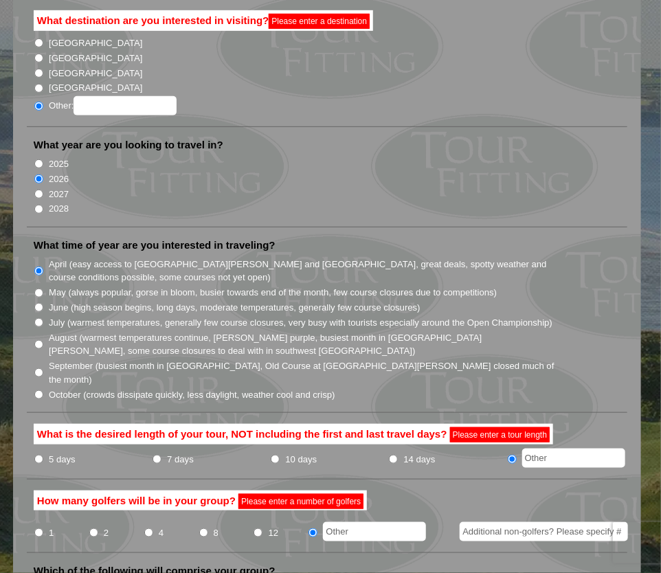
click at [64, 67] on label "[GEOGRAPHIC_DATA]" at bounding box center [95, 74] width 93 height 14
click at [43, 69] on input "[GEOGRAPHIC_DATA]" at bounding box center [38, 73] width 9 height 9
radio input "true"
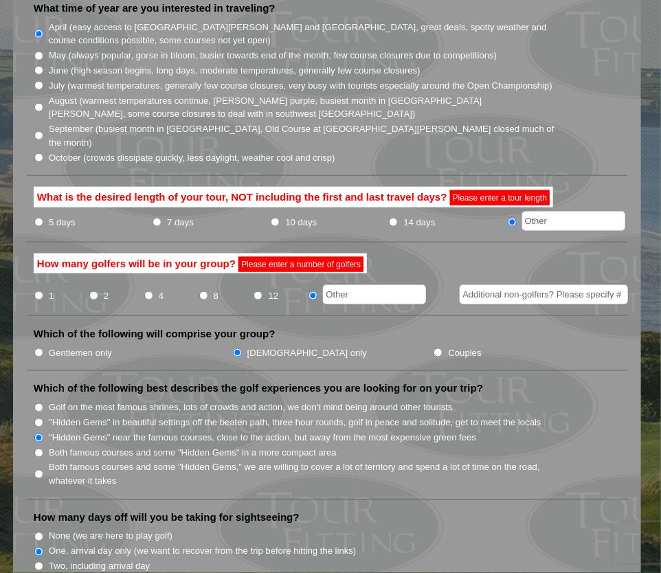
click at [539, 212] on input "text" at bounding box center [573, 221] width 103 height 19
click at [429, 216] on label "14 days" at bounding box center [420, 223] width 32 height 14
click at [398, 218] on input "14 days" at bounding box center [393, 222] width 9 height 9
radio input "true"
click at [357, 285] on input "text" at bounding box center [374, 294] width 103 height 19
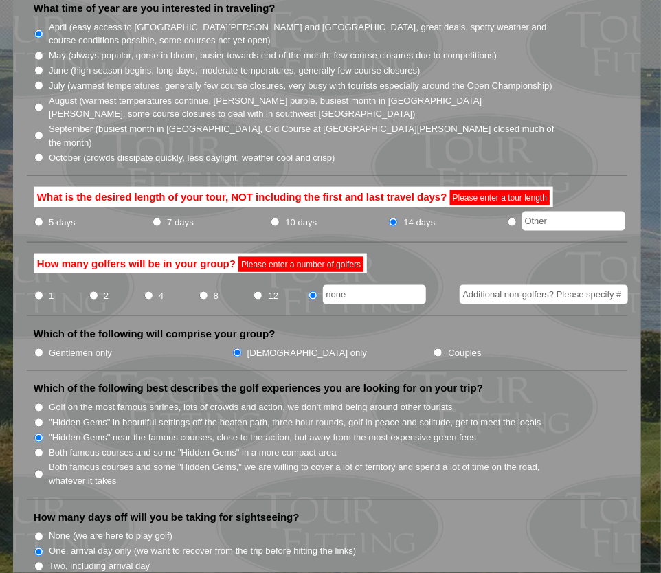
type input "none"
click at [396, 382] on label "Which of the following best describes the golf experiences you are looking for …" at bounding box center [258, 389] width 449 height 14
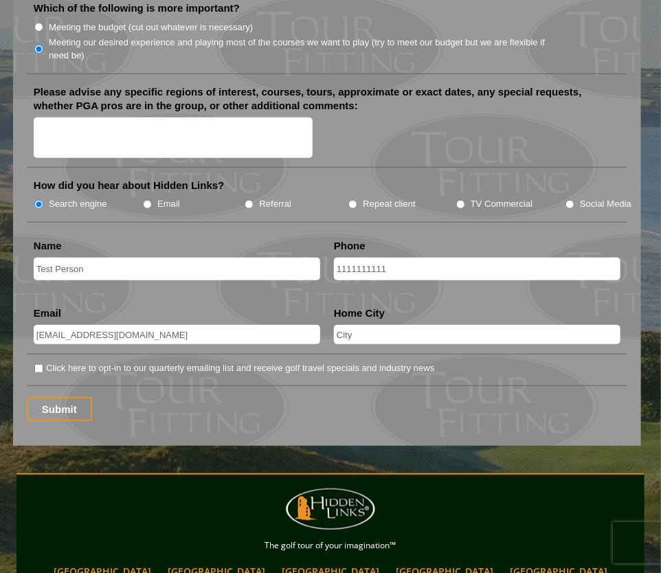
scroll to position [1812, 0]
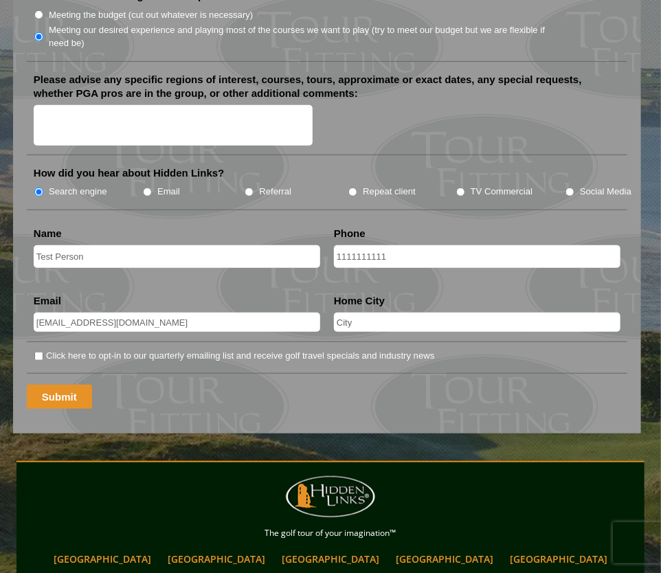
click at [80, 385] on input "Submit" at bounding box center [59, 397] width 65 height 24
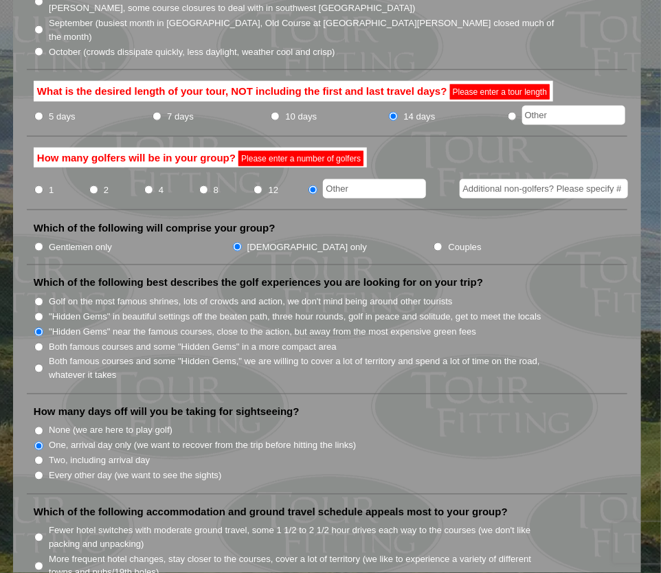
scroll to position [556, 0]
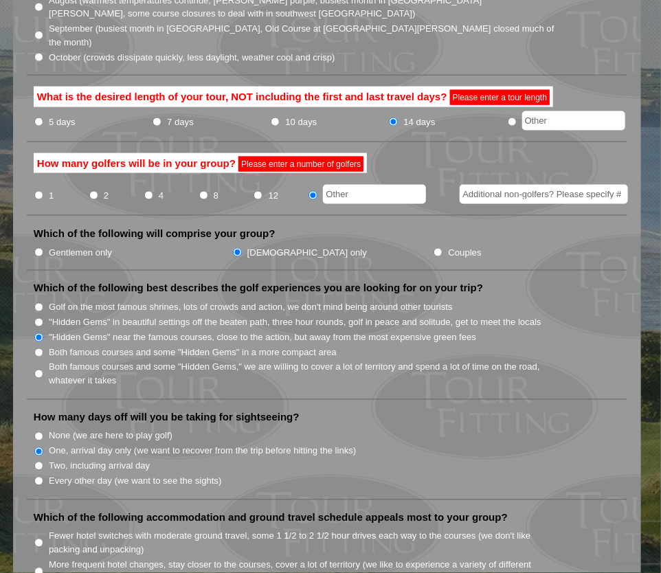
click at [353, 185] on input "text" at bounding box center [374, 194] width 103 height 19
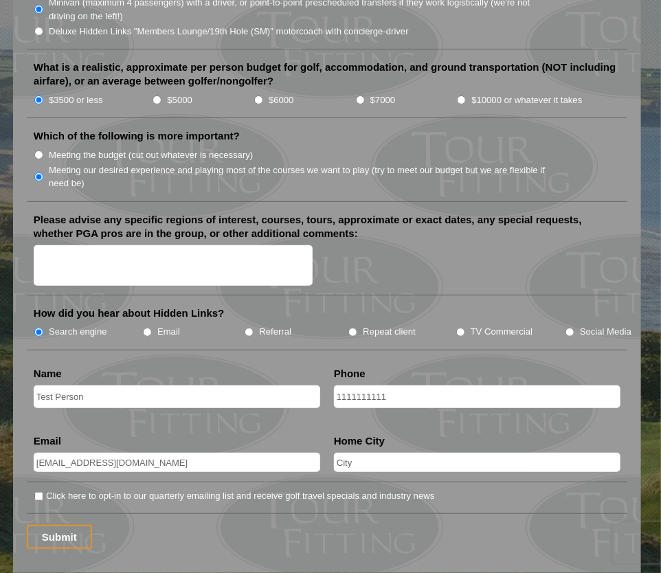
scroll to position [1678, 0]
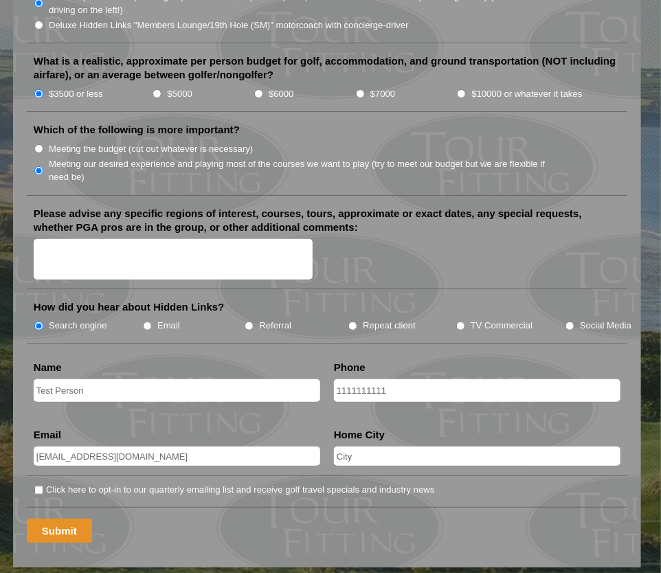
type input "nogolfers"
click at [79, 519] on input "Submit" at bounding box center [59, 531] width 65 height 24
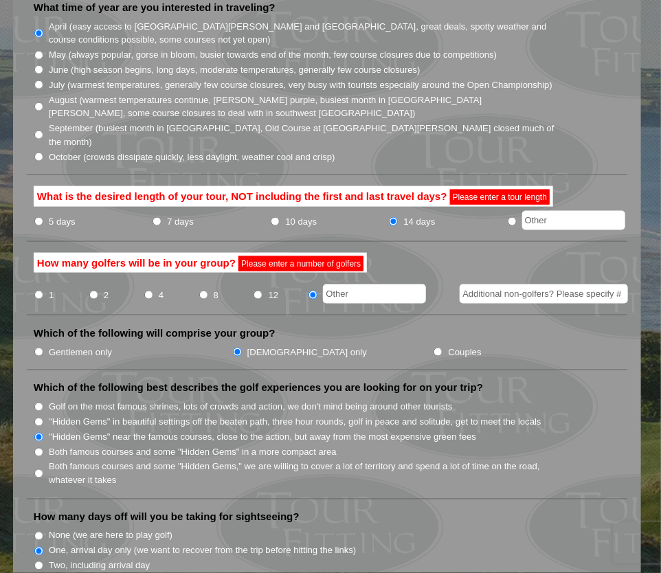
scroll to position [455, 0]
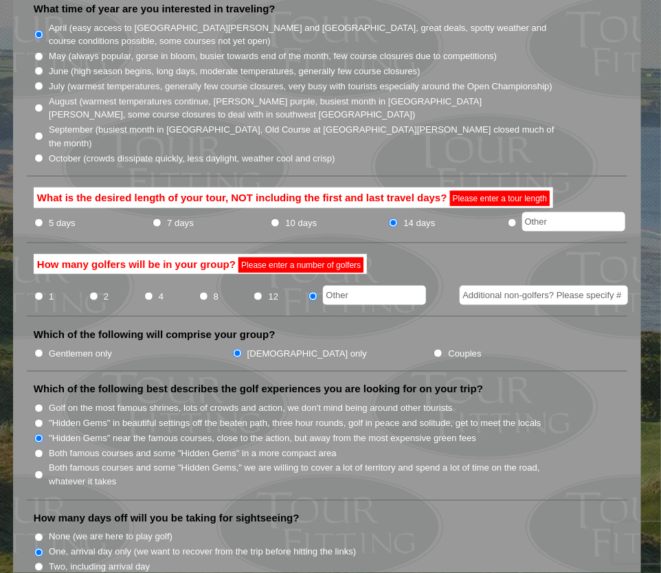
click at [363, 286] on input "text" at bounding box center [374, 295] width 103 height 19
type input "ten"
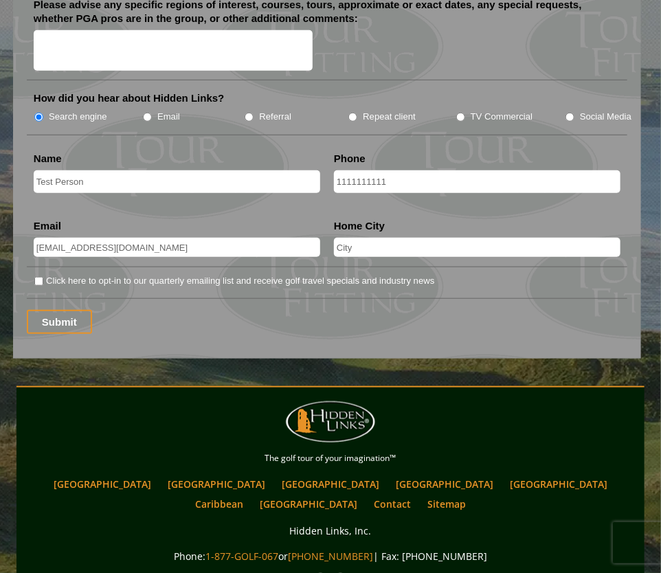
scroll to position [1892, 0]
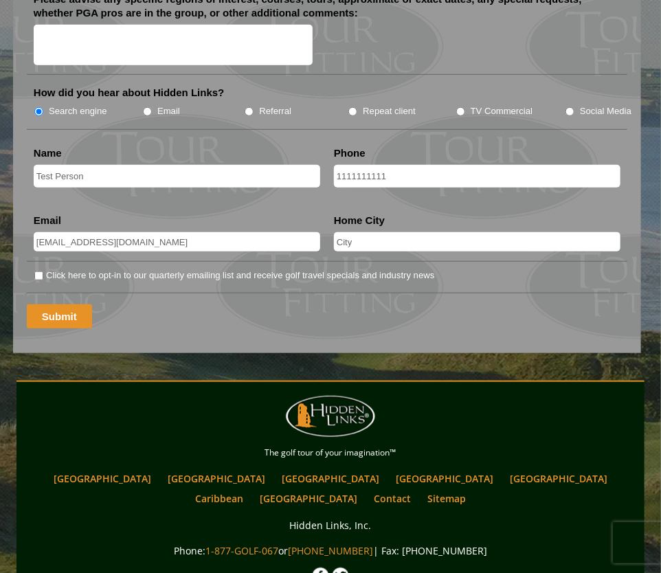
click at [72, 304] on input "Submit" at bounding box center [59, 316] width 65 height 24
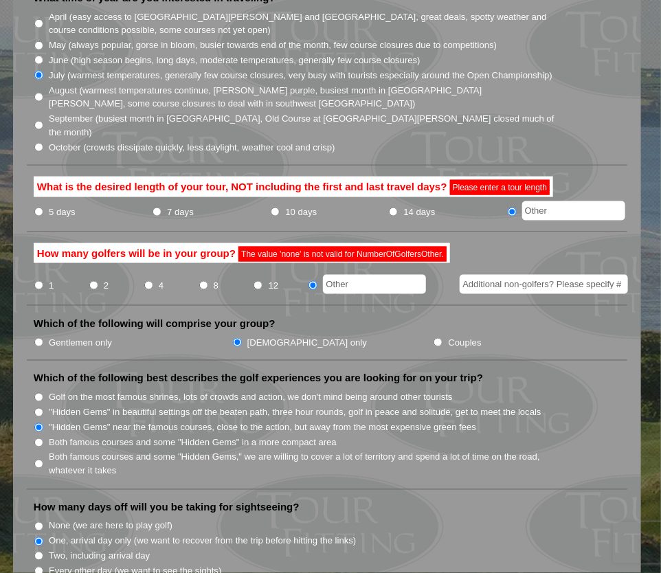
scroll to position [470, 0]
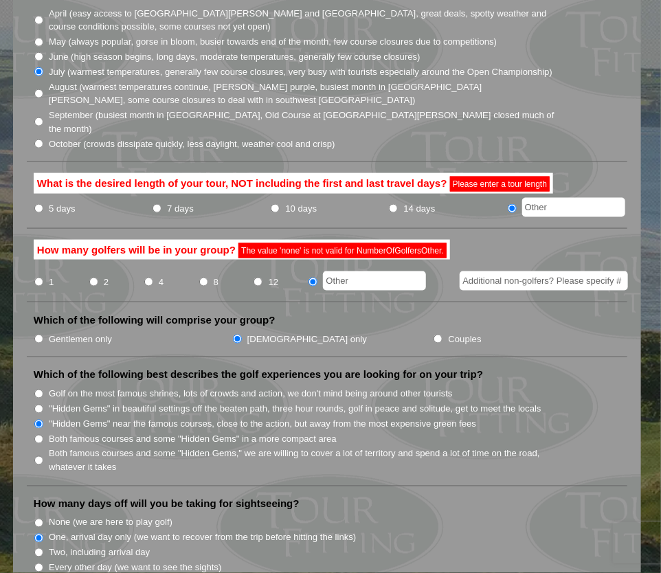
click at [400, 198] on li "14 days" at bounding box center [447, 207] width 118 height 19
click at [393, 204] on input "14 days" at bounding box center [393, 208] width 9 height 9
radio input "true"
click at [356, 271] on input "text" at bounding box center [374, 280] width 103 height 19
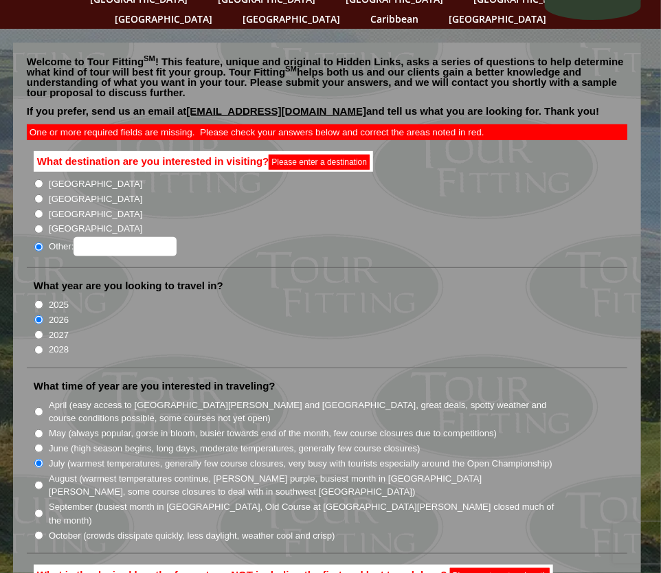
scroll to position [82, 0]
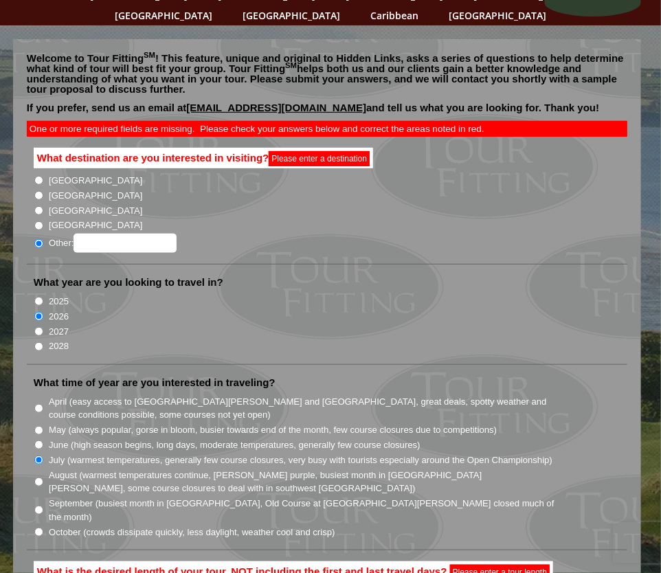
type input "none"
click at [71, 204] on label "[GEOGRAPHIC_DATA]" at bounding box center [95, 211] width 93 height 14
click at [43, 206] on input "[GEOGRAPHIC_DATA]" at bounding box center [38, 210] width 9 height 9
radio input "true"
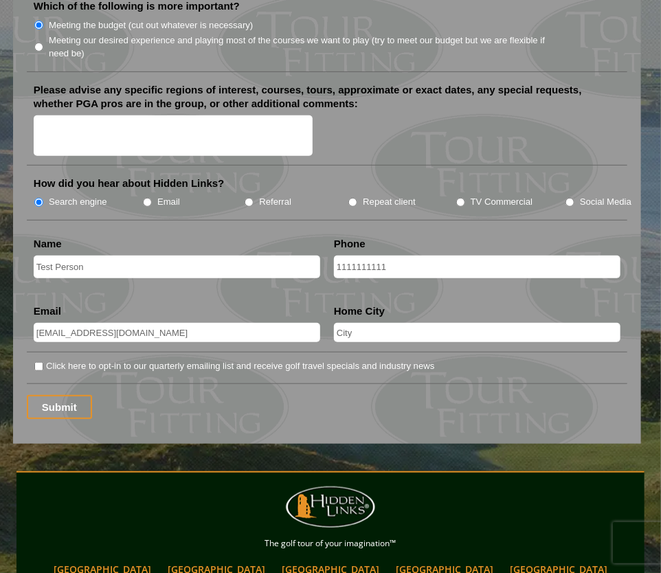
scroll to position [1820, 0]
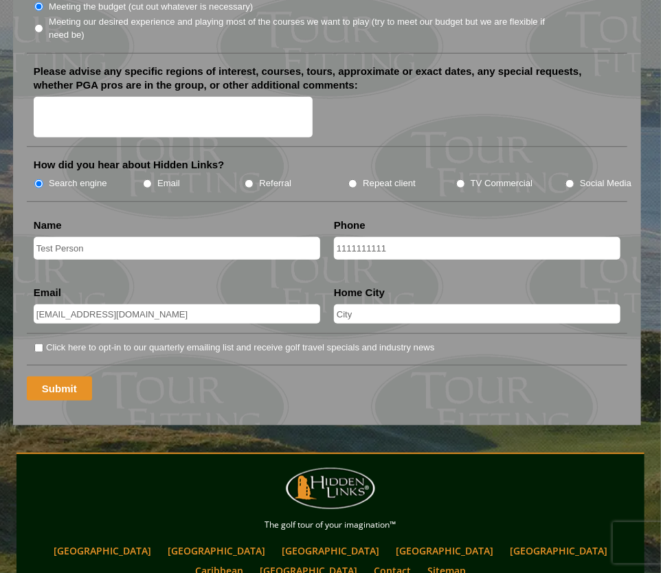
click at [65, 376] on input "Submit" at bounding box center [59, 388] width 65 height 24
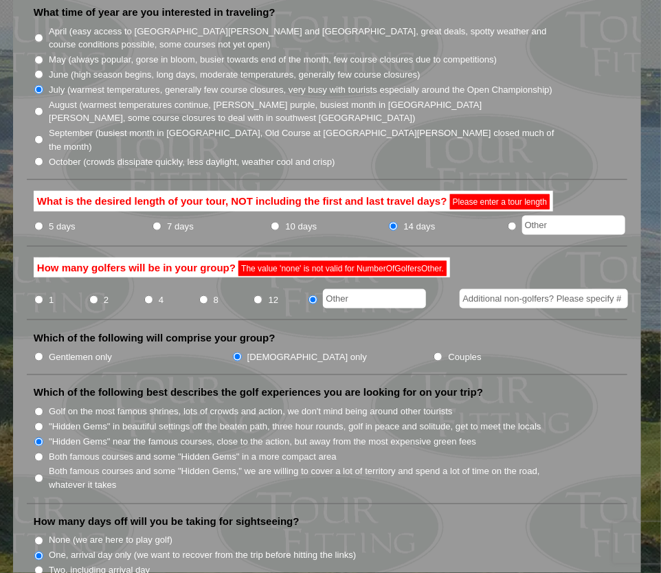
scroll to position [453, 0]
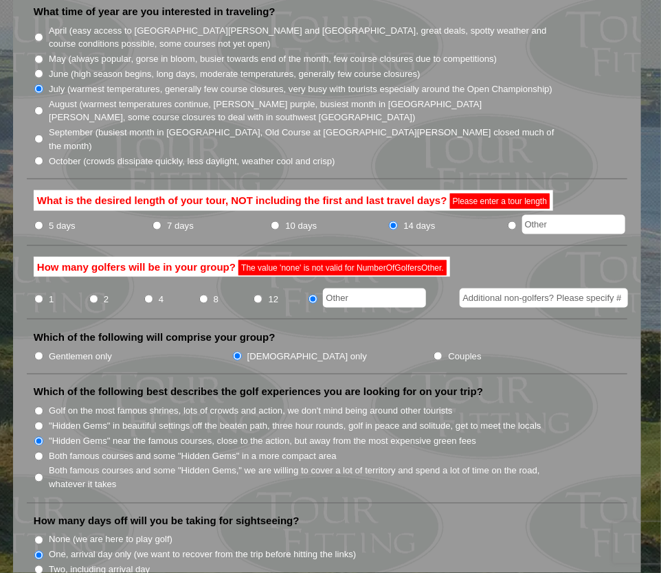
click at [333, 288] on input "text" at bounding box center [374, 297] width 103 height 19
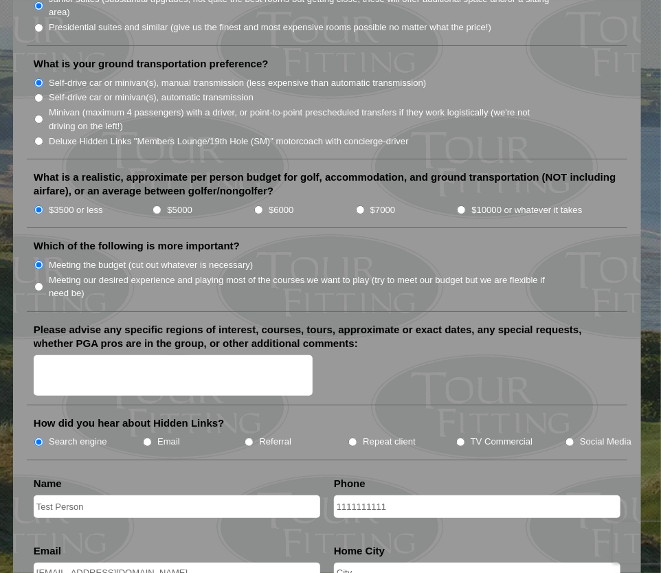
scroll to position [1699, 0]
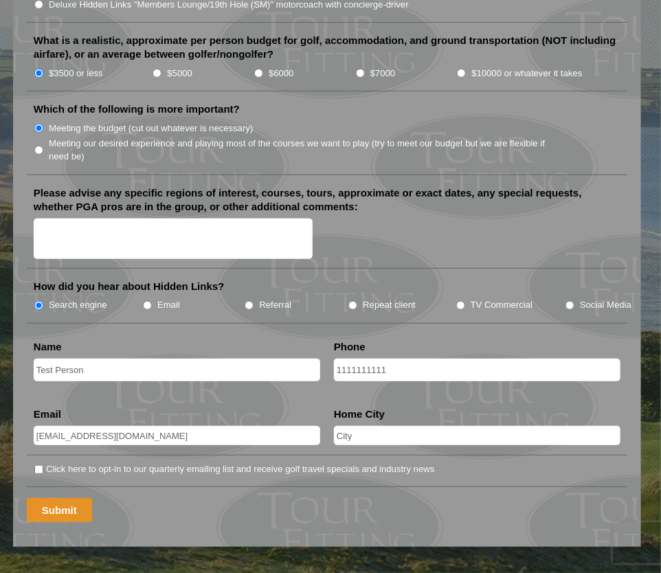
type input "nine"
click at [67, 498] on input "Submit" at bounding box center [59, 510] width 65 height 24
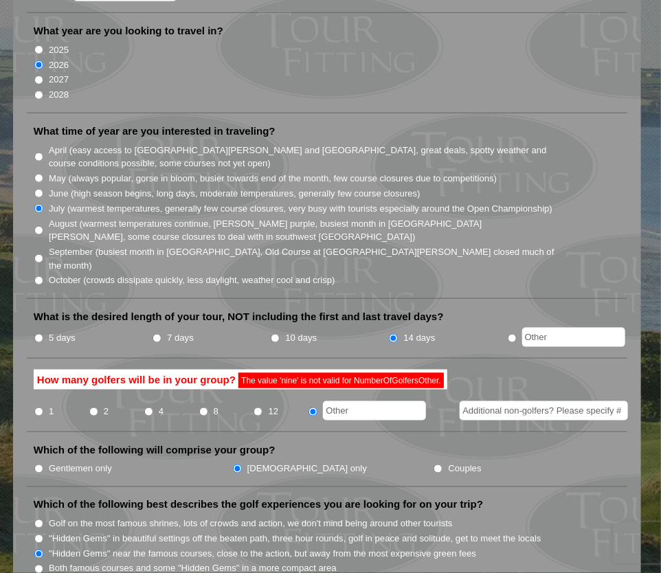
scroll to position [327, 0]
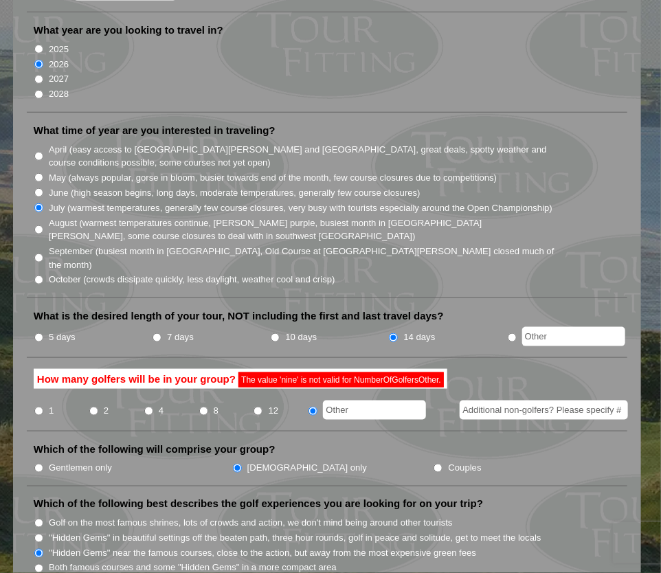
click at [341, 400] on input "text" at bounding box center [374, 409] width 103 height 19
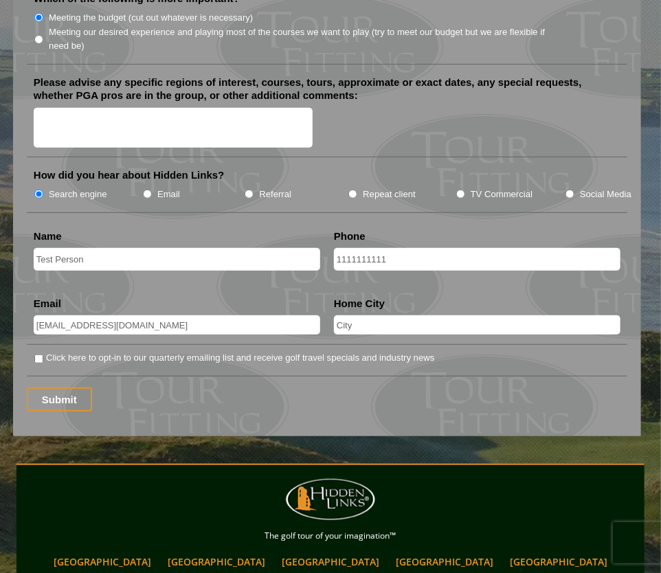
scroll to position [1796, 0]
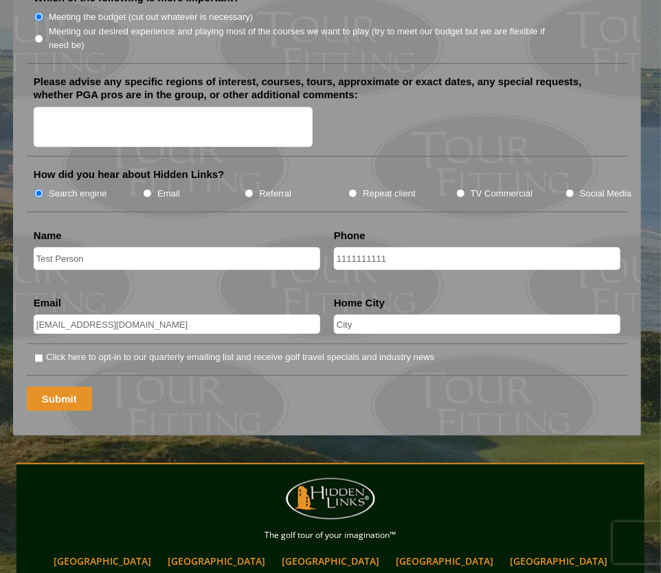
type input "nine"
click at [74, 387] on input "Submit" at bounding box center [59, 399] width 65 height 24
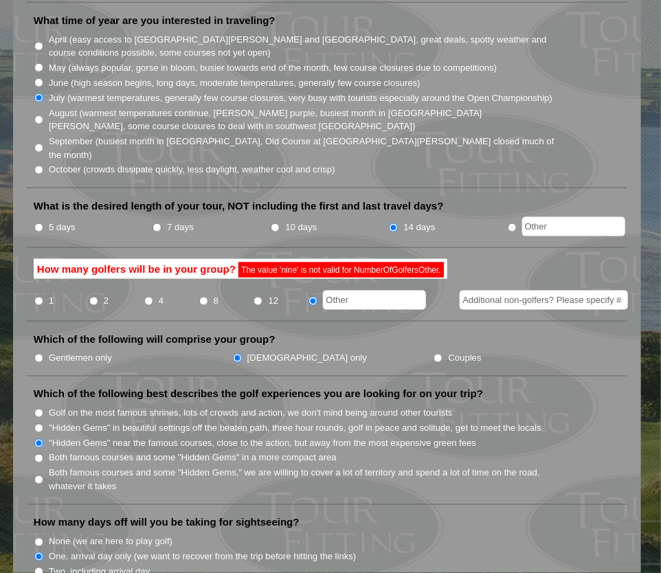
scroll to position [447, 0]
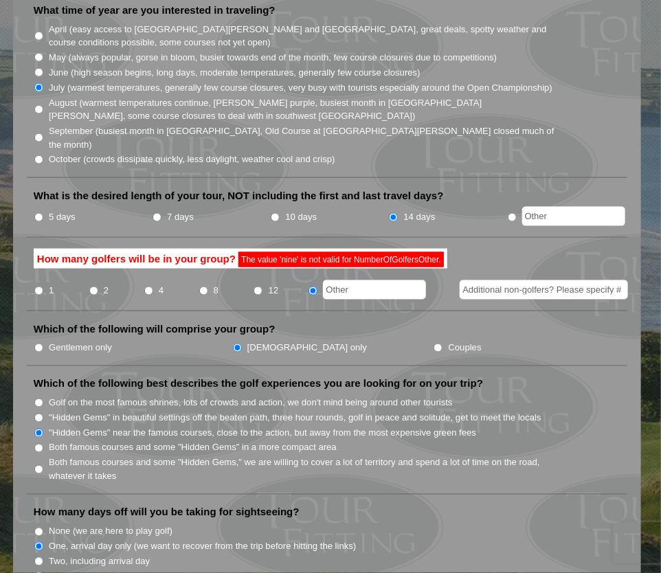
click at [351, 280] on input "text" at bounding box center [374, 289] width 103 height 19
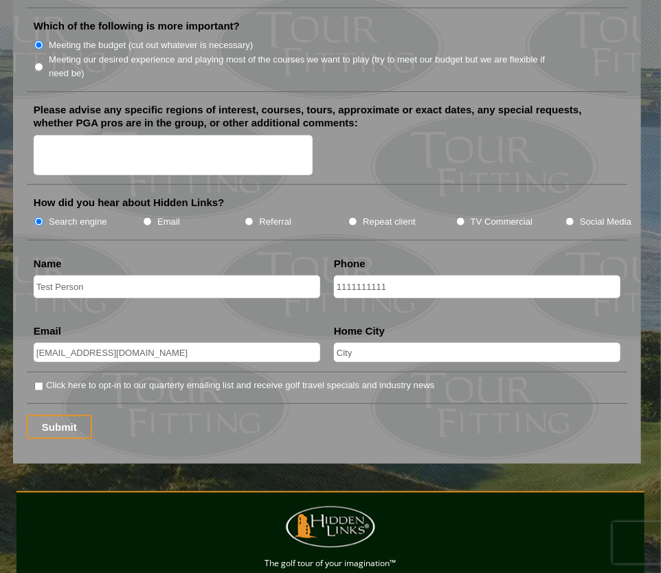
scroll to position [1769, 0]
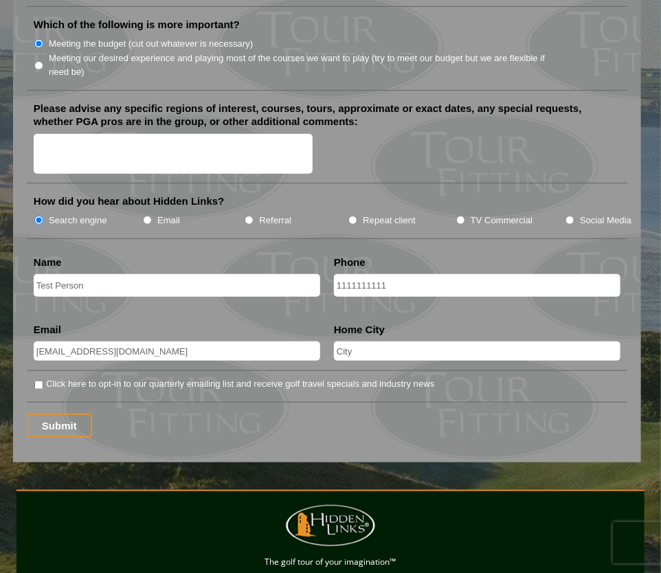
type input "nine"
click at [47, 414] on input "Submit" at bounding box center [59, 426] width 65 height 24
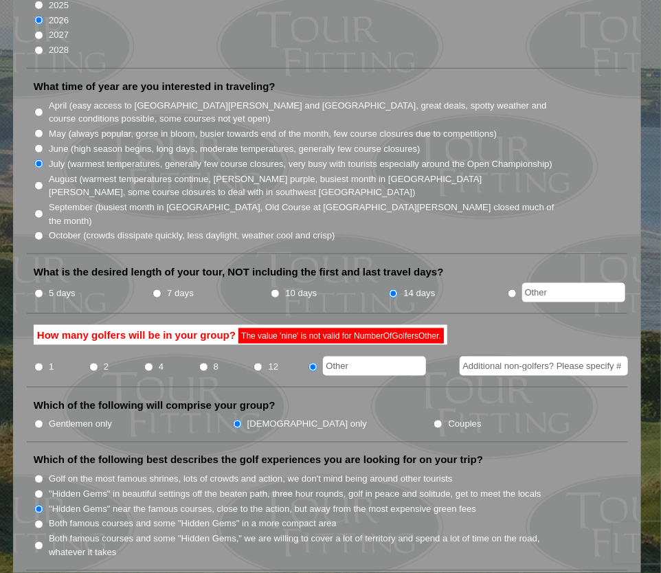
scroll to position [371, 0]
click at [367, 356] on input "text" at bounding box center [374, 365] width 103 height 19
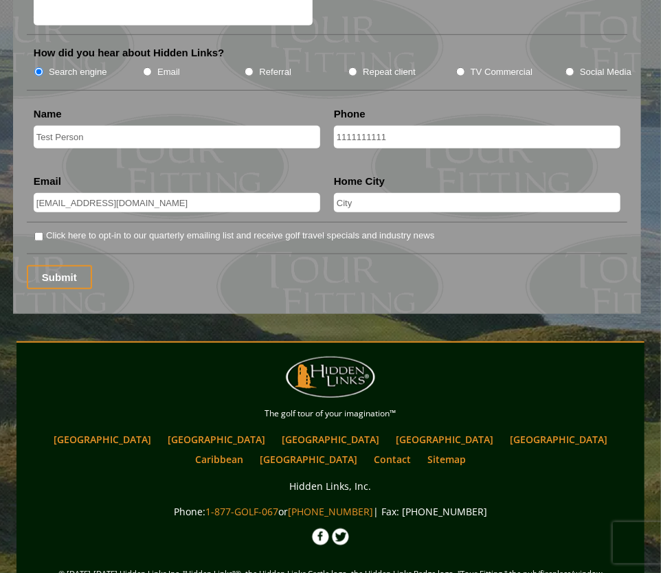
scroll to position [1920, 0]
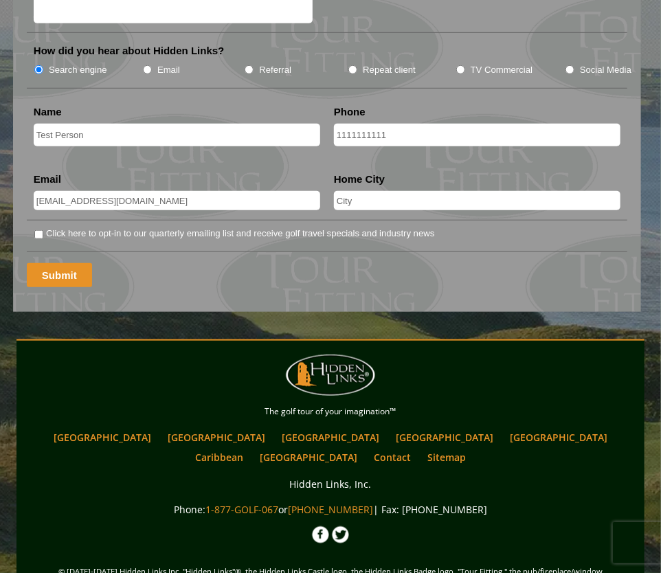
type input "9"
click at [61, 263] on input "Submit" at bounding box center [59, 275] width 65 height 24
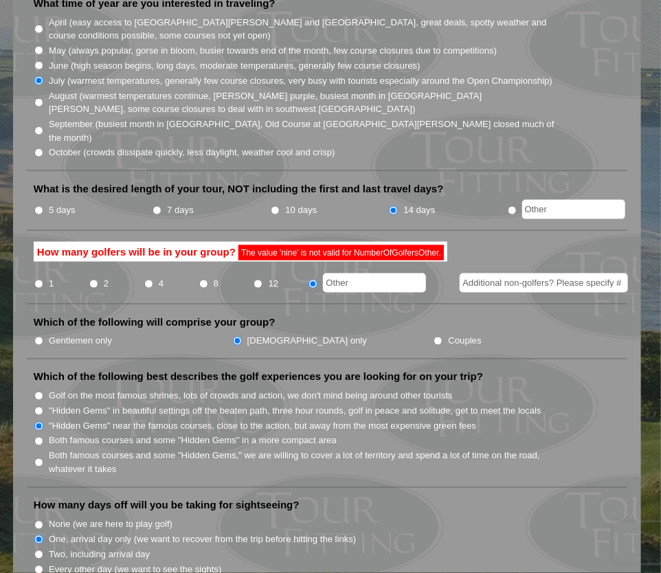
scroll to position [444, 0]
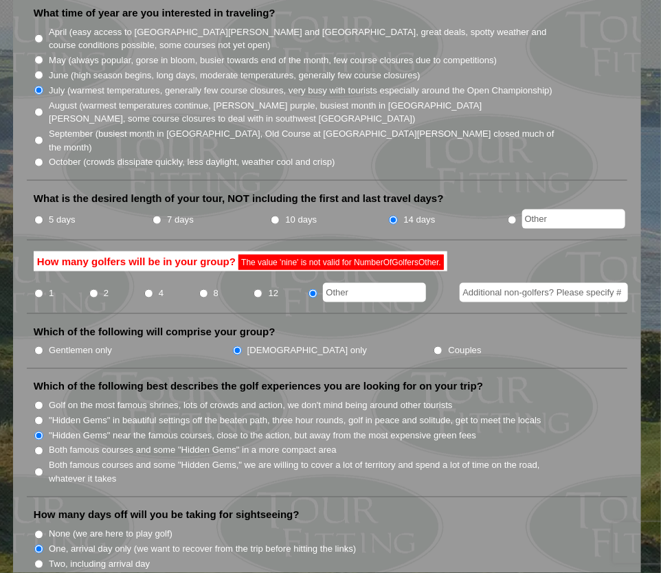
click at [364, 283] on input "text" at bounding box center [374, 292] width 103 height 19
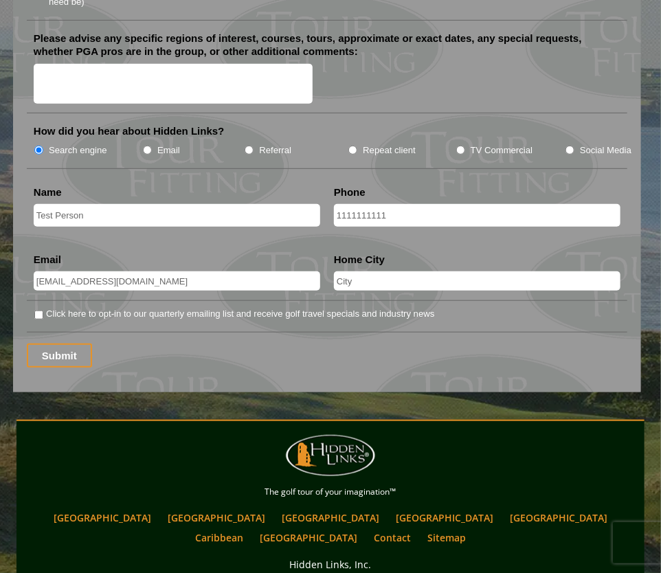
scroll to position [1840, 0]
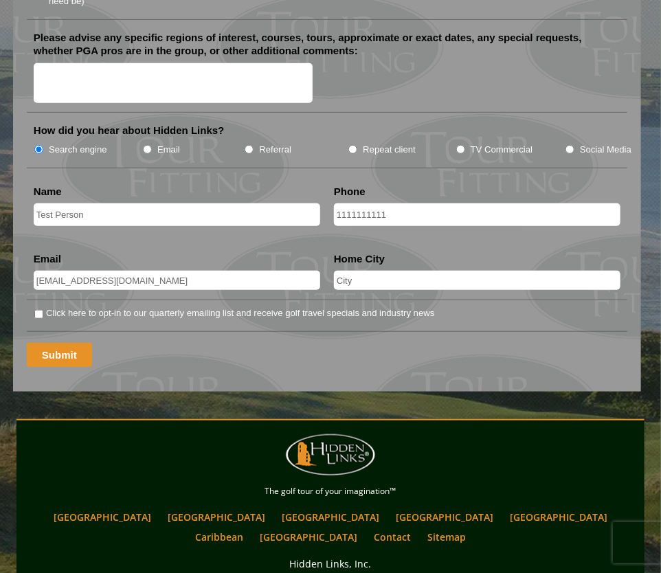
type input "9"
click at [78, 343] on input "Submit" at bounding box center [59, 355] width 65 height 24
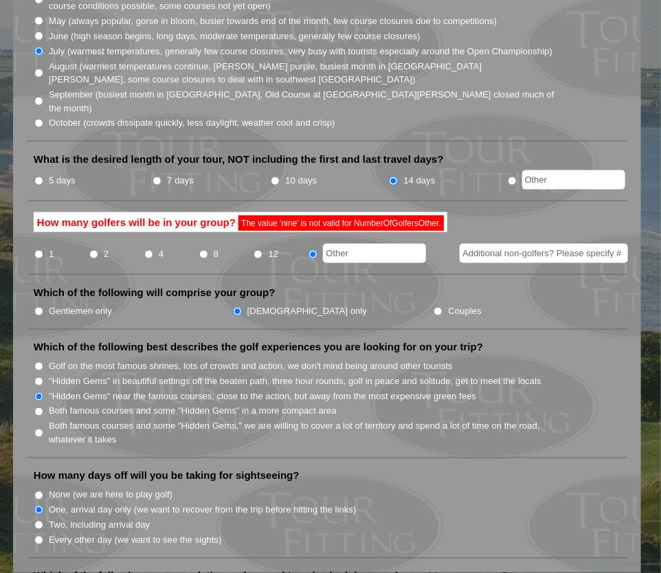
scroll to position [478, 0]
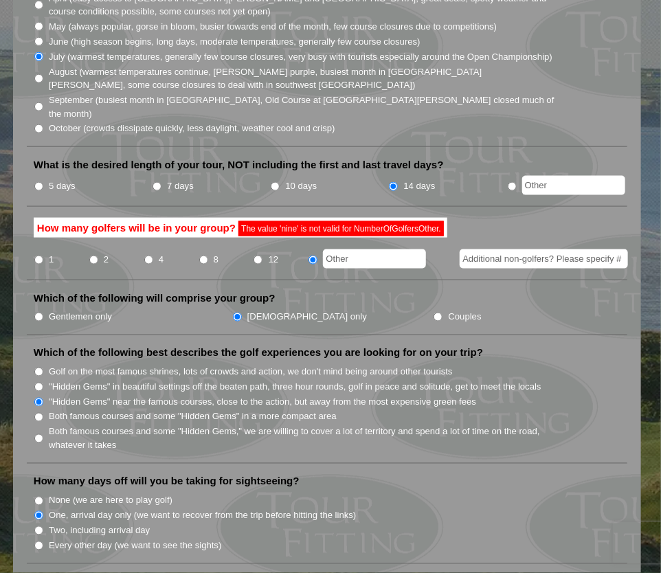
click at [345, 249] on input "text" at bounding box center [374, 258] width 103 height 19
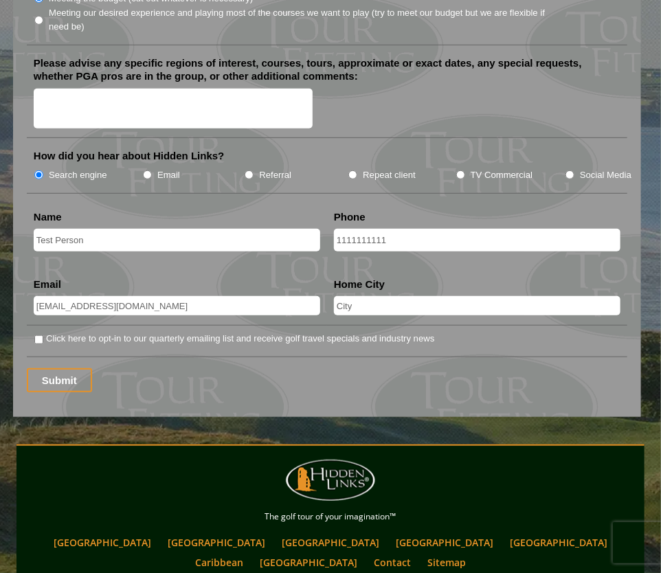
scroll to position [1815, 0]
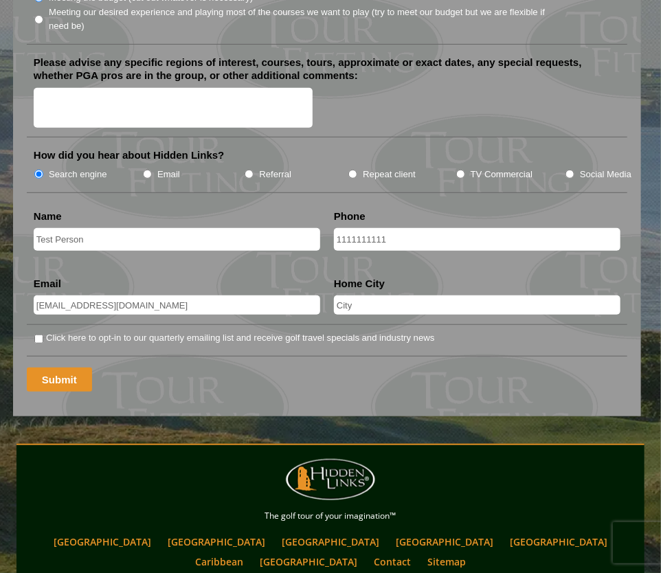
type input "none"
click at [63, 367] on input "Submit" at bounding box center [59, 379] width 65 height 24
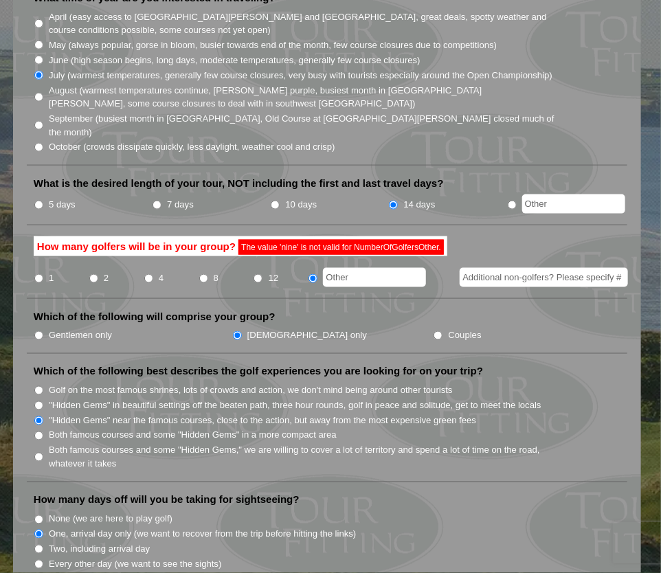
scroll to position [458, 0]
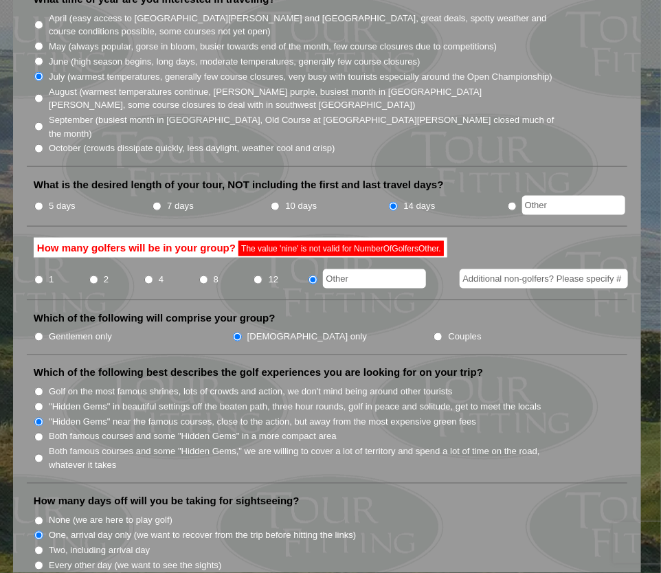
click at [346, 269] on input "text" at bounding box center [374, 278] width 103 height 19
type input "none"
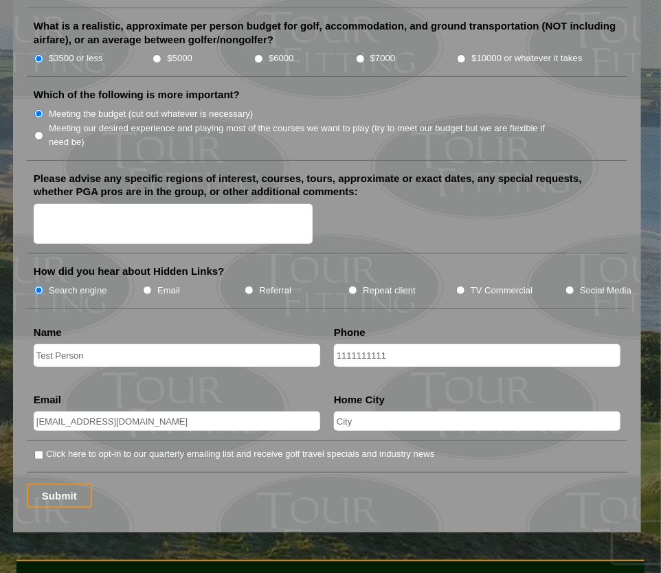
scroll to position [1807, 0]
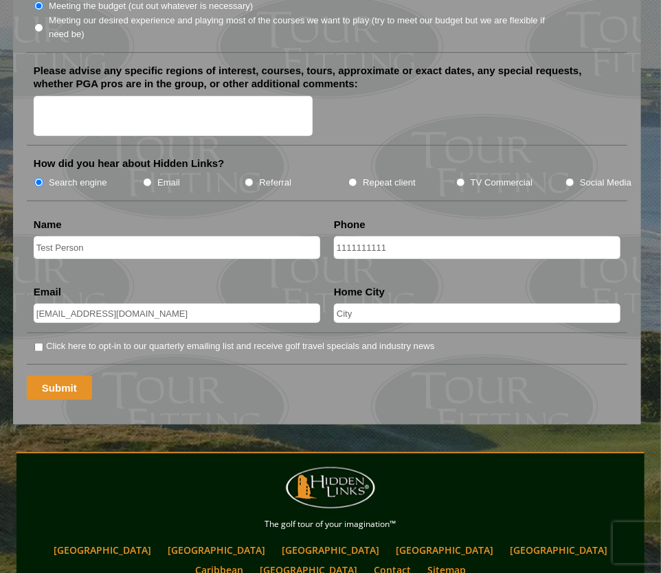
click at [73, 376] on input "Submit" at bounding box center [59, 388] width 65 height 24
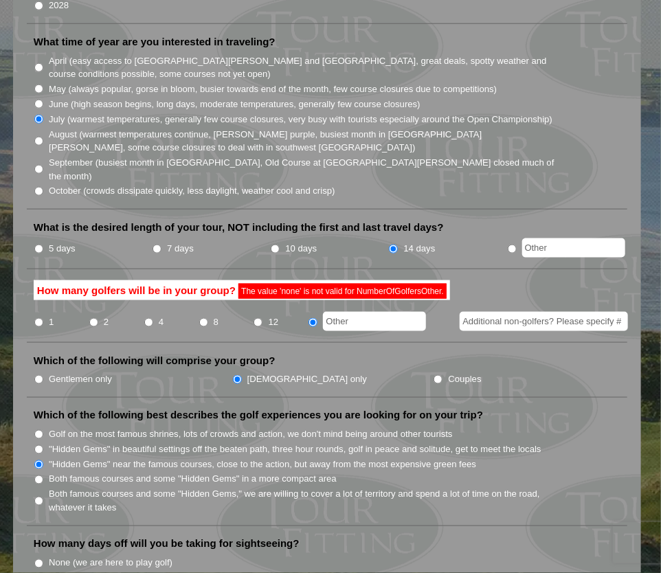
scroll to position [431, 0]
click at [398, 312] on input "text" at bounding box center [374, 321] width 103 height 19
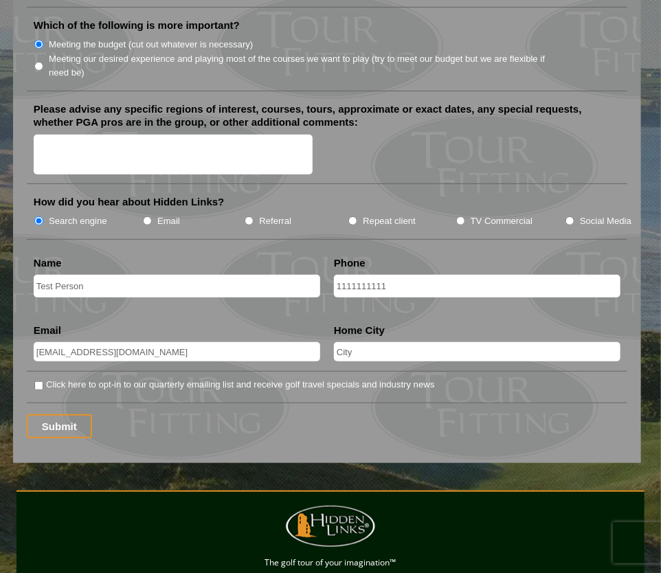
scroll to position [1906, 0]
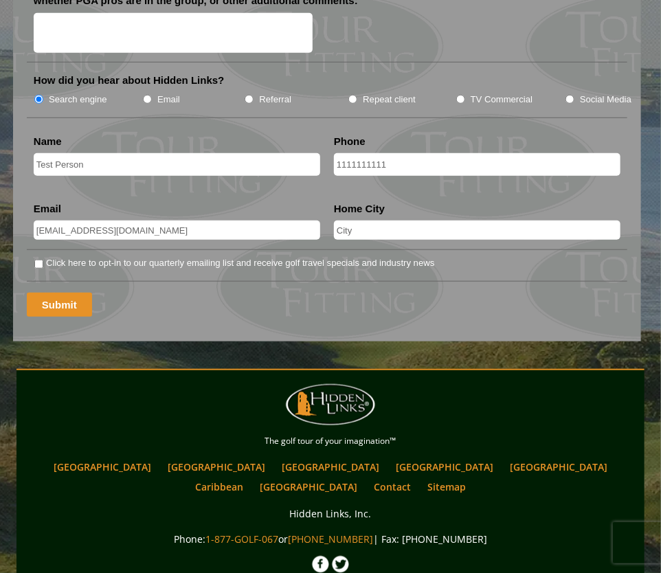
type input "none"
click at [69, 293] on input "Submit" at bounding box center [59, 305] width 65 height 24
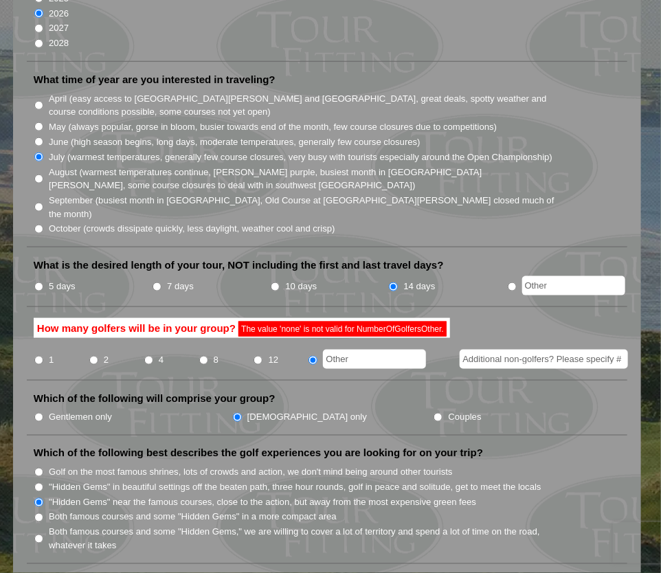
scroll to position [378, 0]
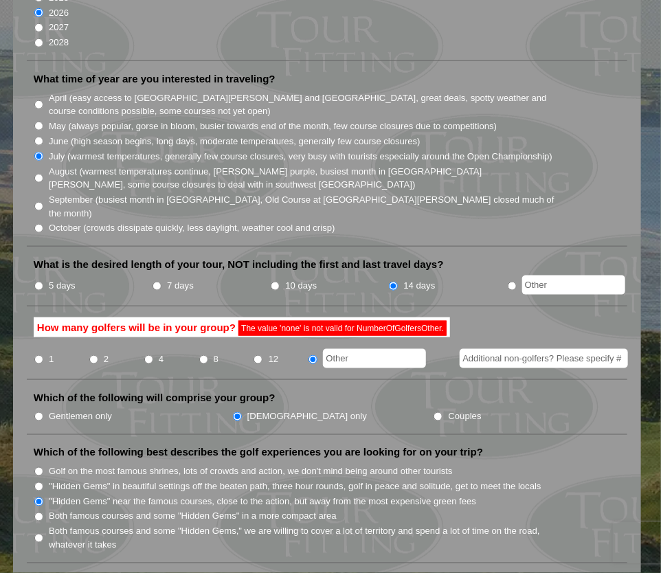
click at [339, 349] on input "text" at bounding box center [374, 358] width 103 height 19
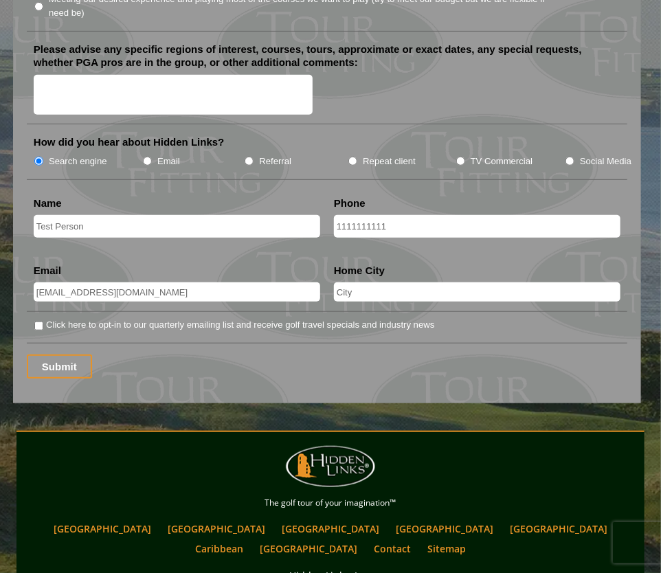
scroll to position [1835, 0]
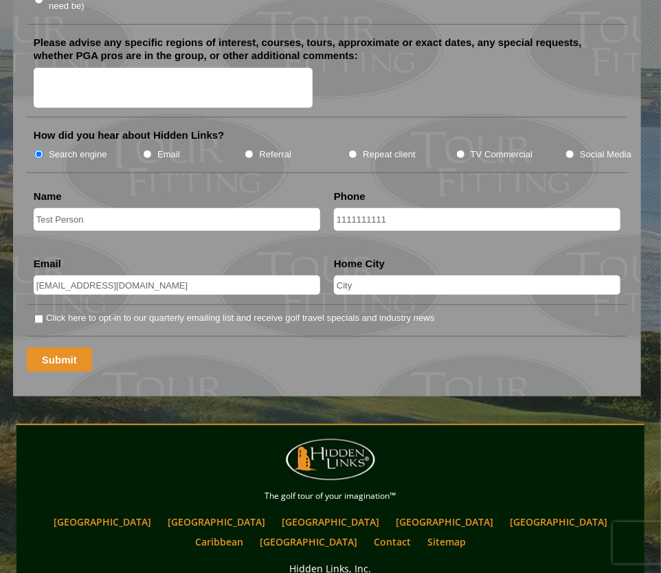
type input "none"
click at [65, 348] on input "Submit" at bounding box center [59, 360] width 65 height 24
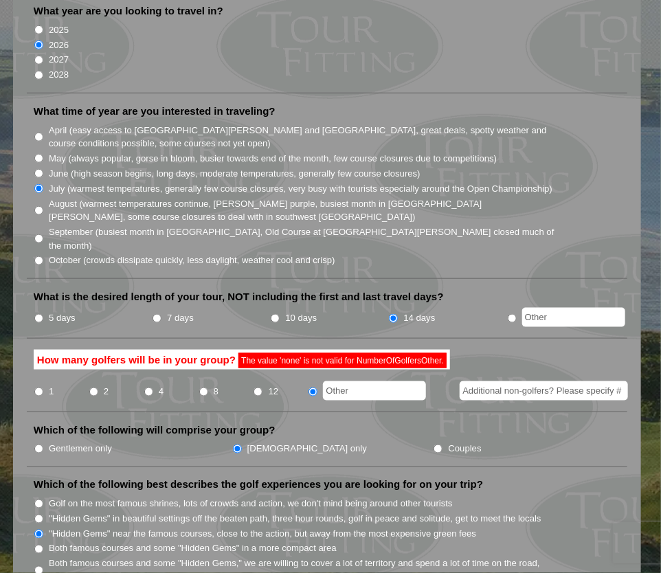
scroll to position [332, 0]
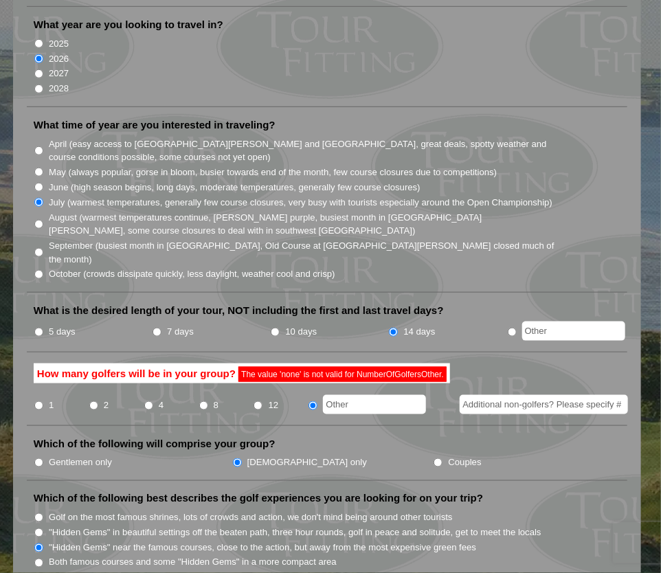
click at [354, 395] on input "text" at bounding box center [374, 404] width 103 height 19
type input "nine"
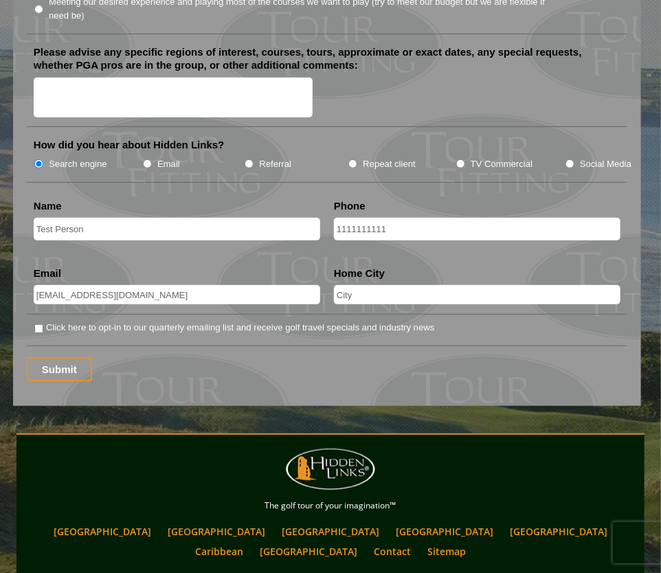
scroll to position [1827, 0]
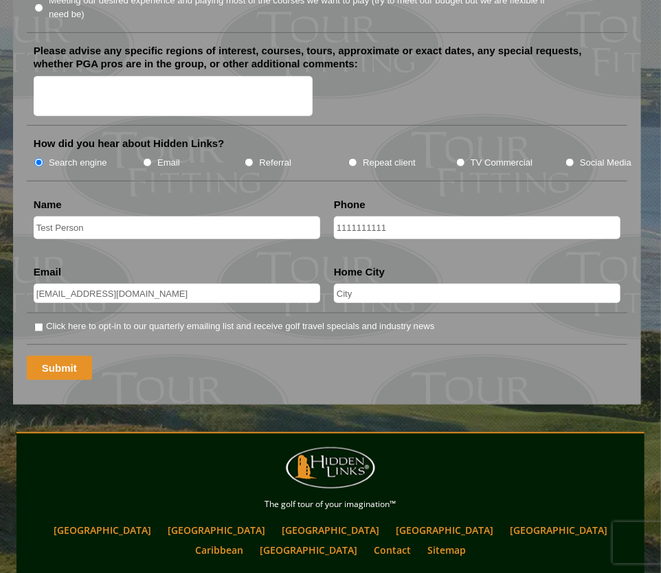
click at [80, 356] on input "Submit" at bounding box center [59, 368] width 65 height 24
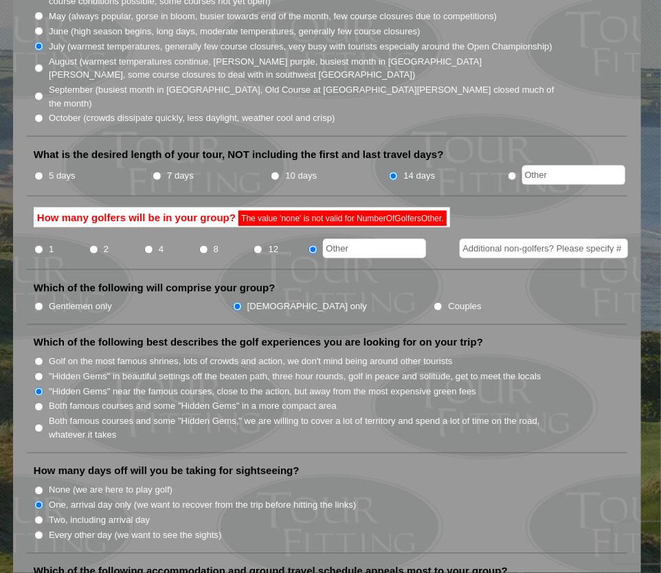
scroll to position [486, 0]
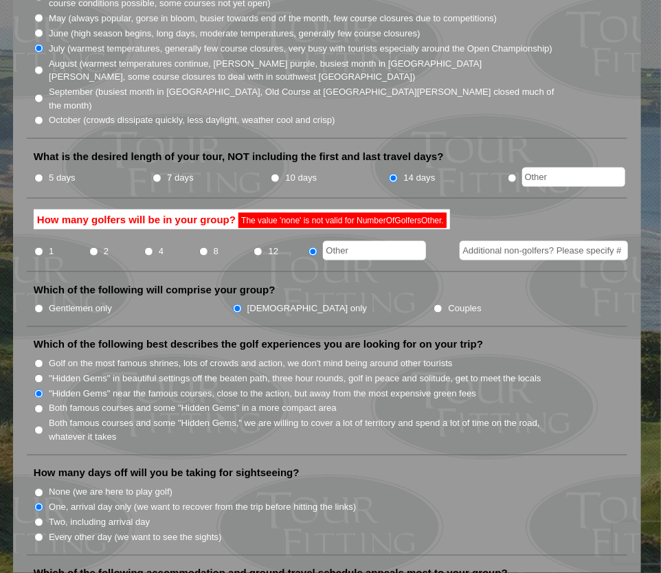
click at [352, 241] on input "text" at bounding box center [374, 250] width 103 height 19
click at [352, 241] on input "11" at bounding box center [374, 250] width 103 height 19
type input "11"
click at [352, 232] on li "How many golfers will be in your group? The value 'none' is not valid for Numbe…" at bounding box center [327, 241] width 600 height 63
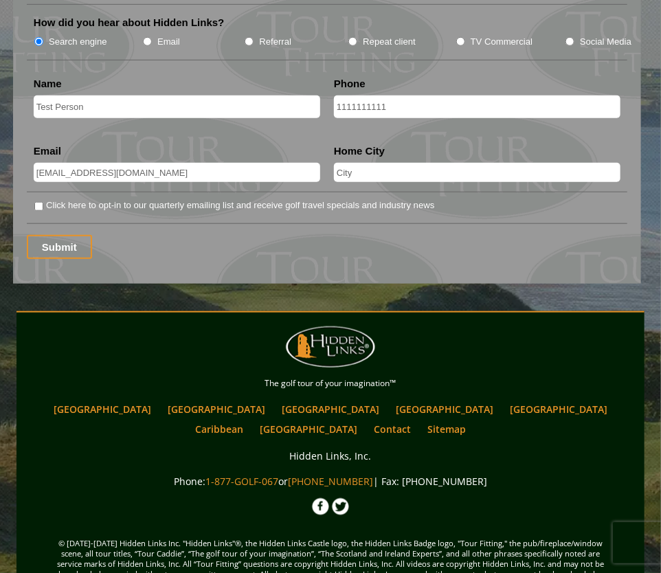
scroll to position [1950, 0]
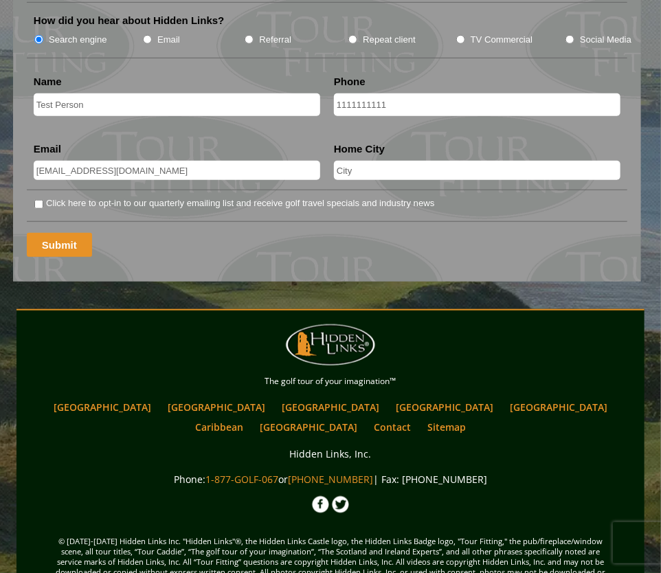
click at [63, 233] on input "Submit" at bounding box center [59, 245] width 65 height 24
